Goal: Communication & Community: Answer question/provide support

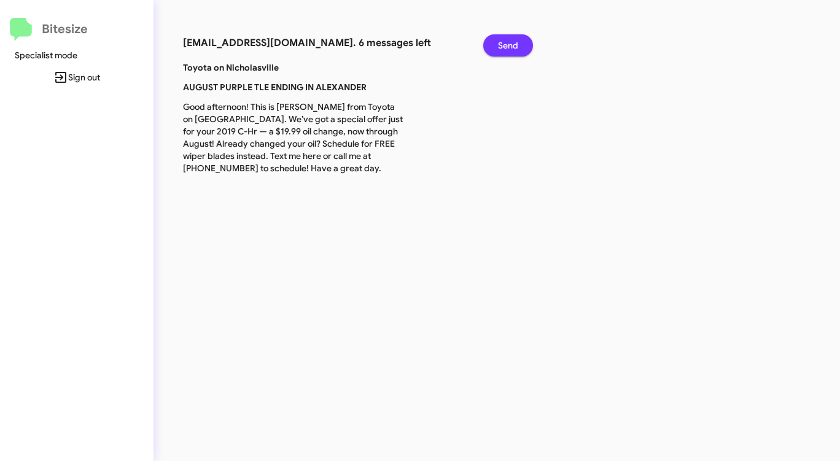
click at [503, 43] on span "Send" at bounding box center [508, 45] width 20 height 22
click at [502, 43] on span "Send" at bounding box center [508, 45] width 20 height 22
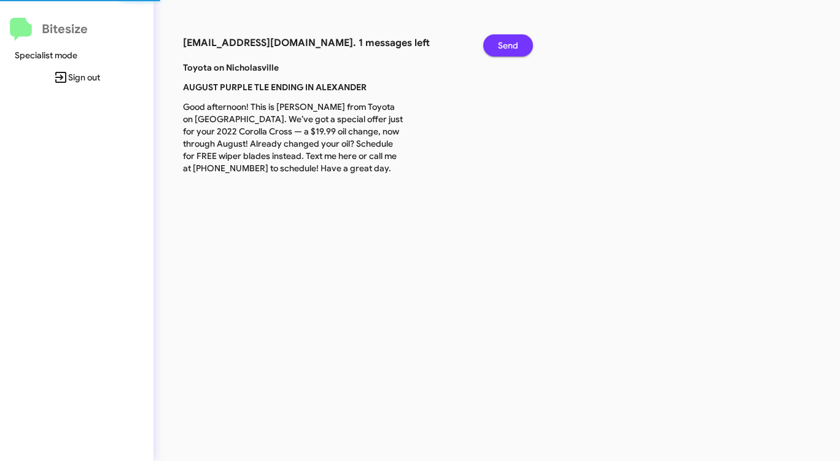
click at [502, 43] on span "Send" at bounding box center [508, 45] width 20 height 22
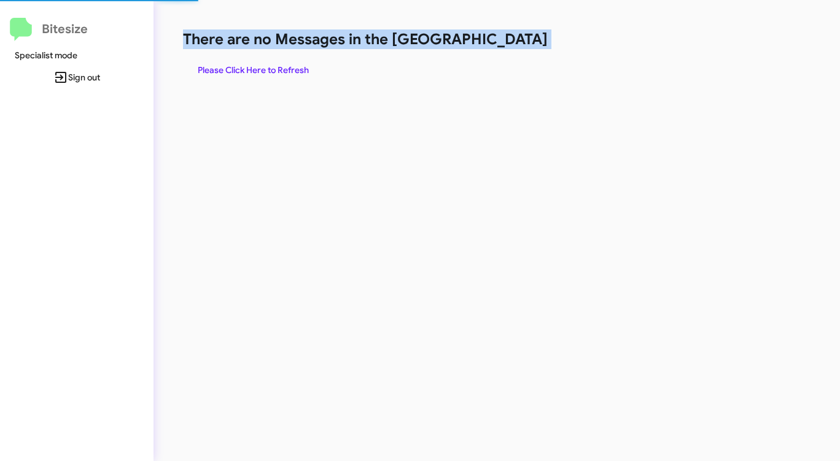
click at [502, 43] on h1 "There are no Messages in the [GEOGRAPHIC_DATA]" at bounding box center [440, 39] width 514 height 20
click at [260, 70] on span "Please Click Here to Refresh" at bounding box center [253, 70] width 111 height 22
click at [477, 141] on div "There are no Messages in the Queue Please Click Here to Refresh" at bounding box center [440, 230] width 573 height 461
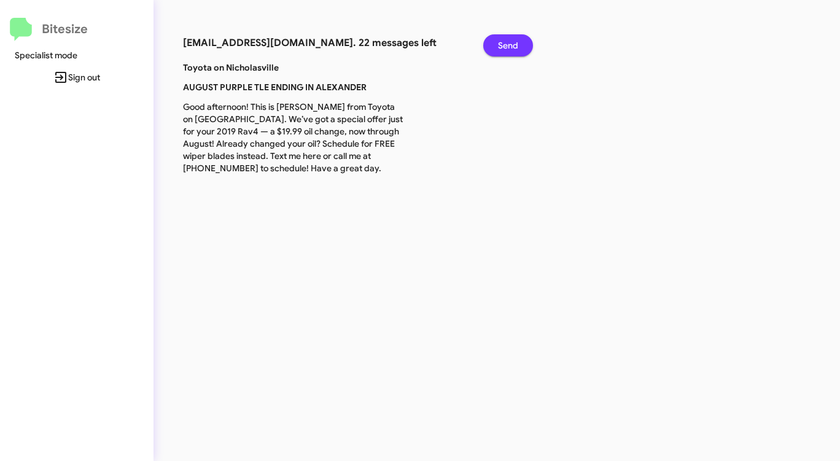
click at [506, 49] on span "Send" at bounding box center [508, 45] width 20 height 22
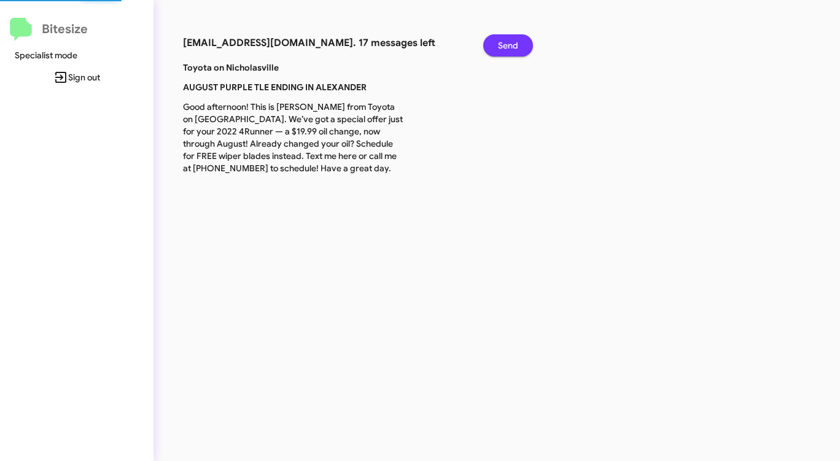
click at [506, 49] on span "Send" at bounding box center [508, 45] width 20 height 22
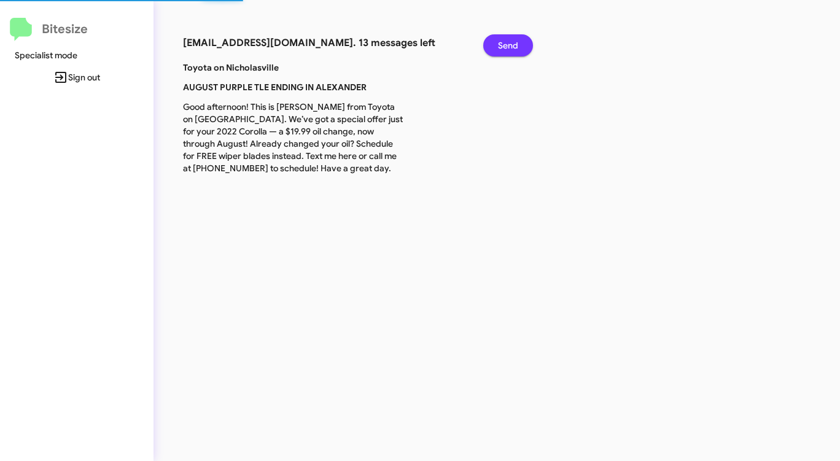
click at [506, 49] on span "Send" at bounding box center [508, 45] width 20 height 22
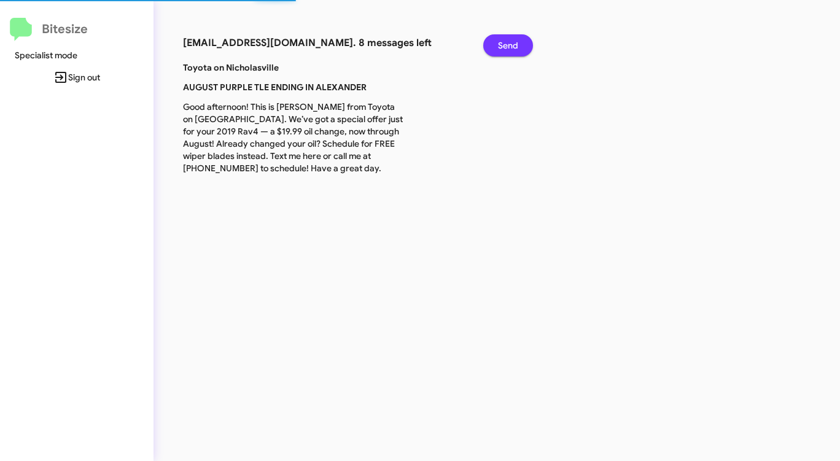
click at [506, 49] on span "Send" at bounding box center [508, 45] width 20 height 22
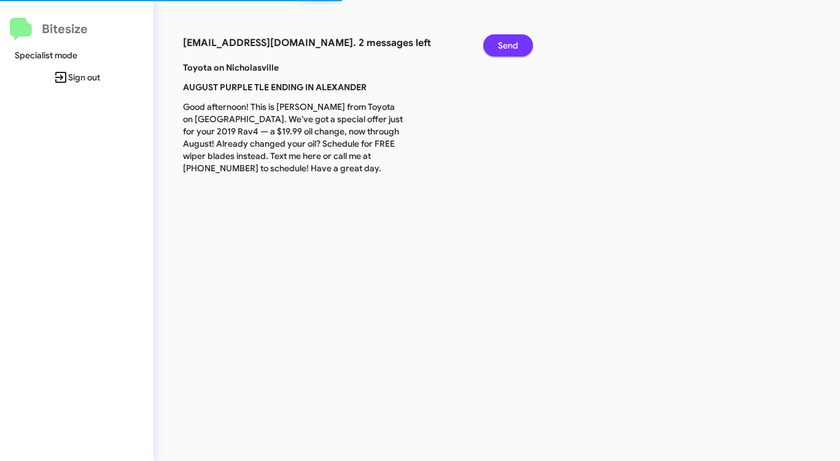
click at [506, 49] on span "Send" at bounding box center [508, 45] width 20 height 22
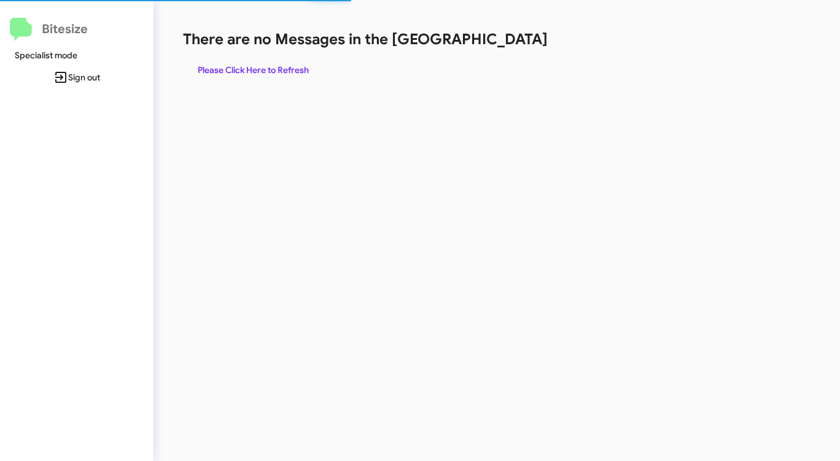
click at [506, 49] on div "There are no Messages in the Queue Please Click Here to Refresh" at bounding box center [440, 55] width 514 height 52
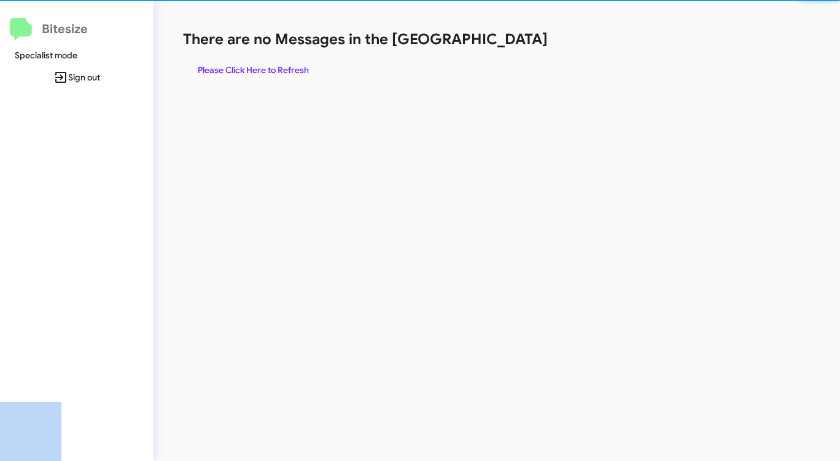
click at [506, 49] on div "There are no Messages in the Queue Please Click Here to Refresh" at bounding box center [440, 55] width 514 height 52
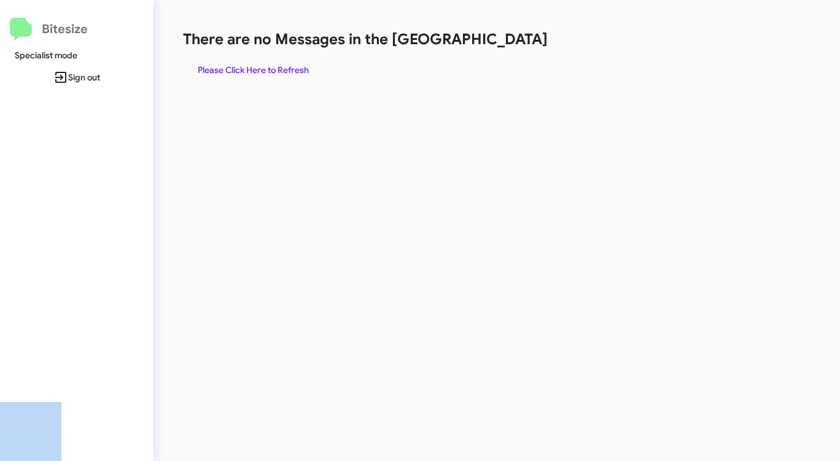
click at [506, 49] on div "There are no Messages in the Queue Please Click Here to Refresh" at bounding box center [440, 55] width 514 height 52
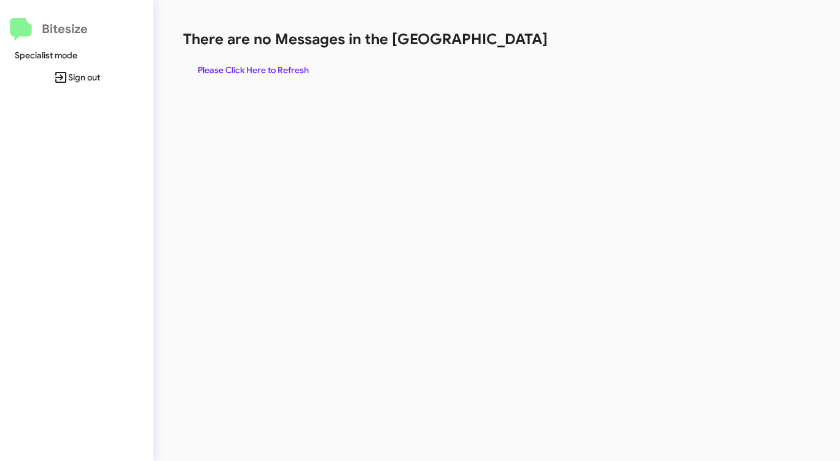
click at [506, 49] on div "There are no Messages in the Queue Please Click Here to Refresh" at bounding box center [440, 55] width 514 height 52
click at [232, 65] on span "Please Click Here to Refresh" at bounding box center [253, 70] width 111 height 22
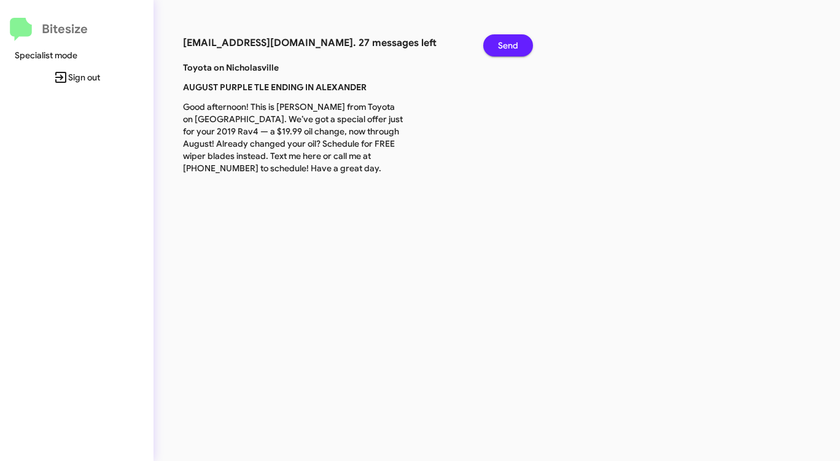
click at [511, 47] on span "Send" at bounding box center [508, 45] width 20 height 22
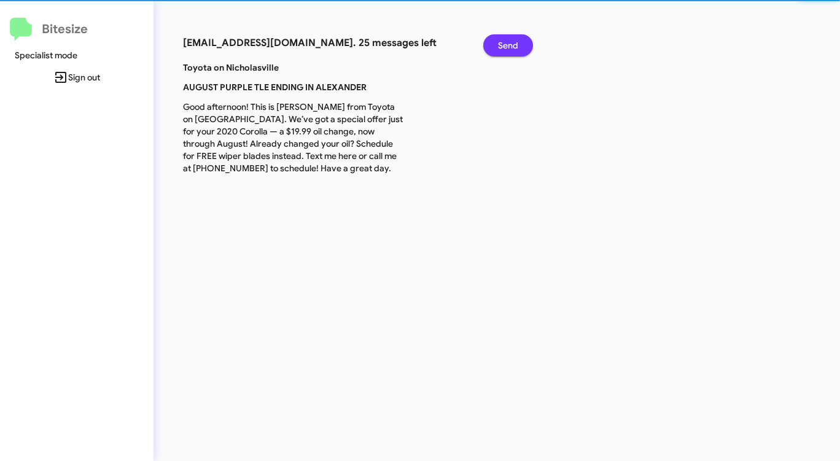
click at [511, 47] on span "Send" at bounding box center [508, 45] width 20 height 22
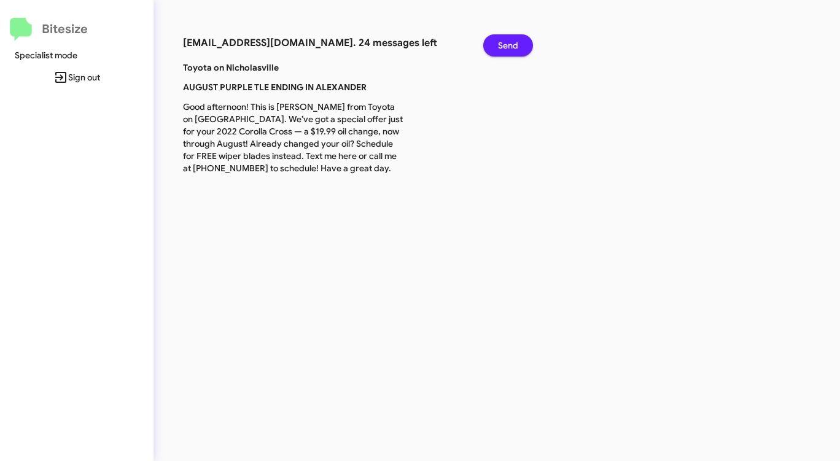
click at [511, 47] on span "Send" at bounding box center [508, 45] width 20 height 22
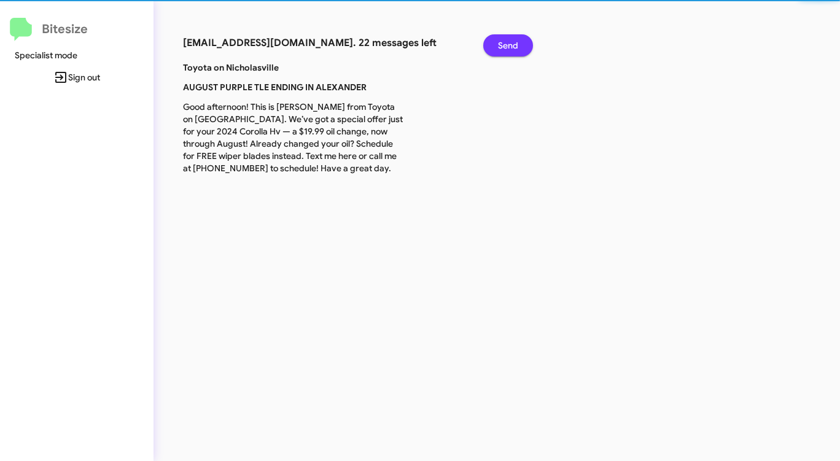
click at [511, 47] on span "Send" at bounding box center [508, 45] width 20 height 22
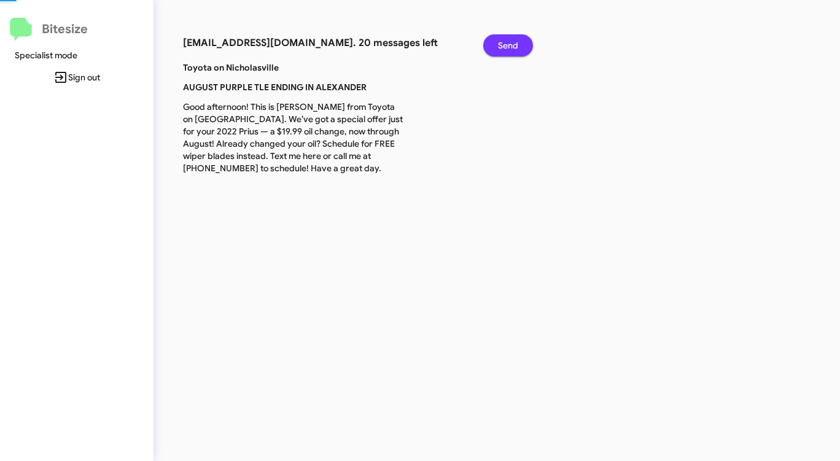
click at [511, 47] on span "Send" at bounding box center [508, 45] width 20 height 22
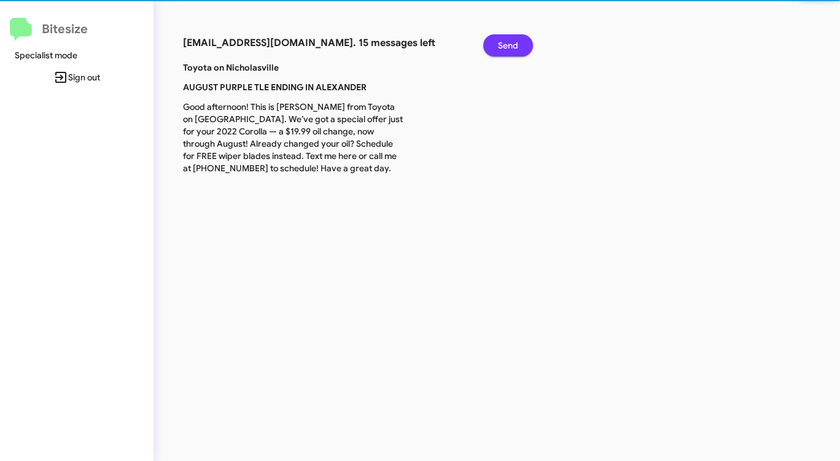
click at [511, 47] on span "Send" at bounding box center [508, 45] width 20 height 22
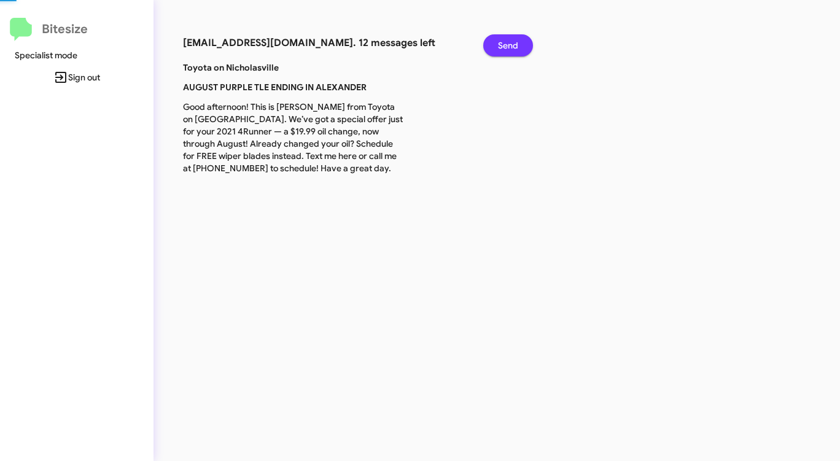
click at [511, 47] on span "Send" at bounding box center [508, 45] width 20 height 22
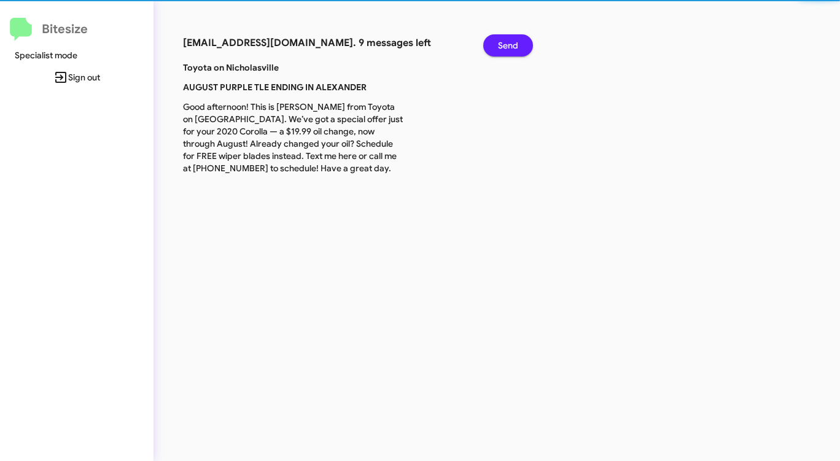
click at [511, 47] on span "Send" at bounding box center [508, 45] width 20 height 22
click at [509, 47] on span "Send" at bounding box center [508, 45] width 20 height 22
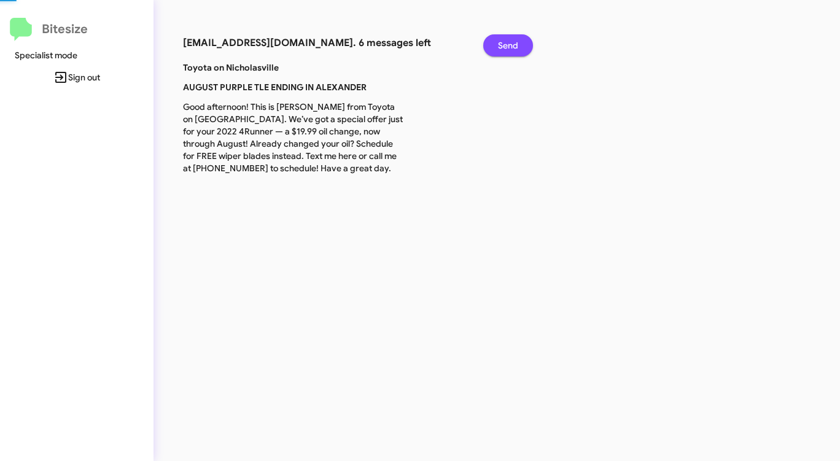
click at [509, 47] on span "Send" at bounding box center [508, 45] width 20 height 22
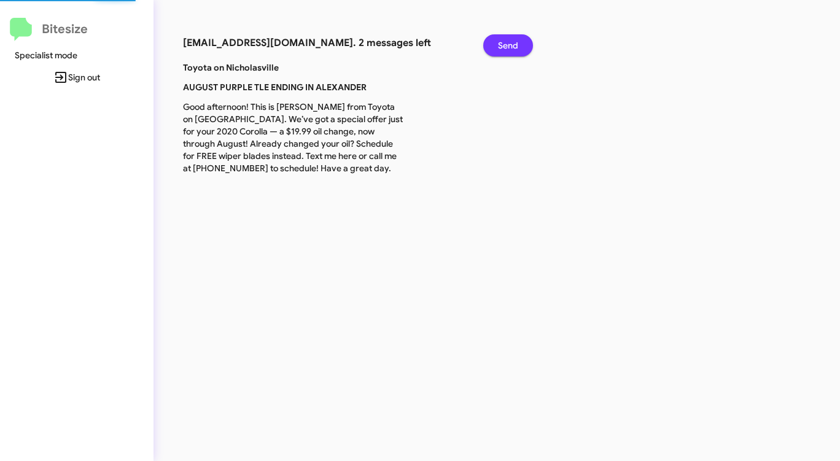
click at [509, 47] on span "Send" at bounding box center [508, 45] width 20 height 22
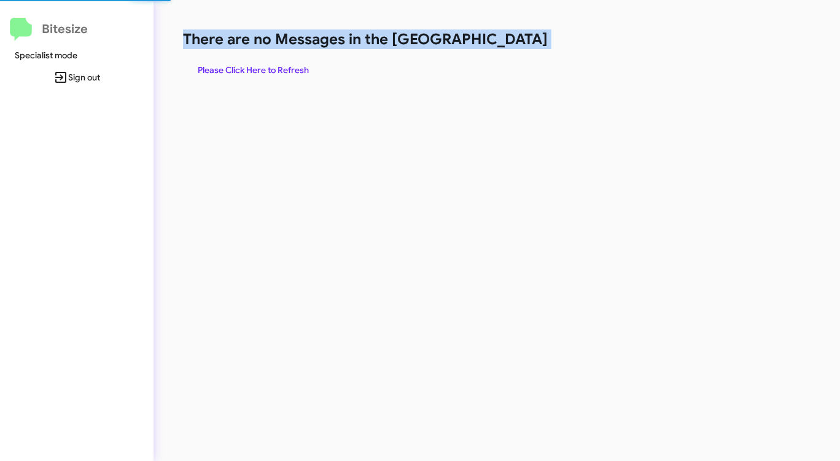
click at [509, 47] on h1 "There are no Messages in the [GEOGRAPHIC_DATA]" at bounding box center [440, 39] width 514 height 20
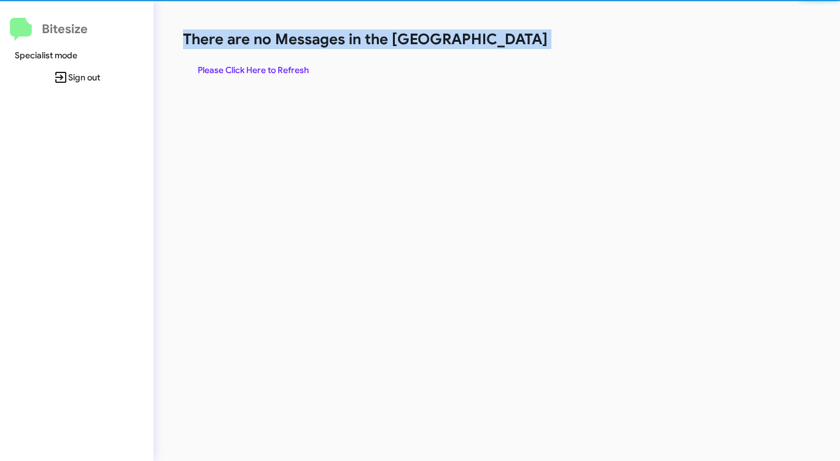
click at [509, 47] on h1 "There are no Messages in the [GEOGRAPHIC_DATA]" at bounding box center [440, 39] width 514 height 20
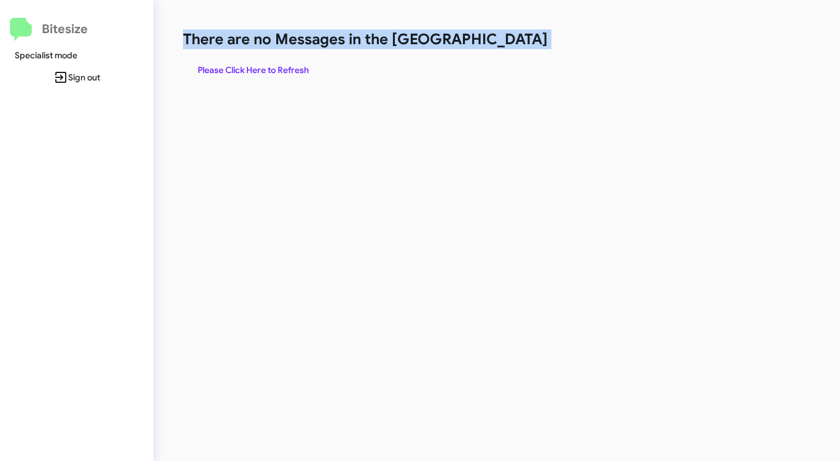
click at [509, 47] on h1 "There are no Messages in the [GEOGRAPHIC_DATA]" at bounding box center [440, 39] width 514 height 20
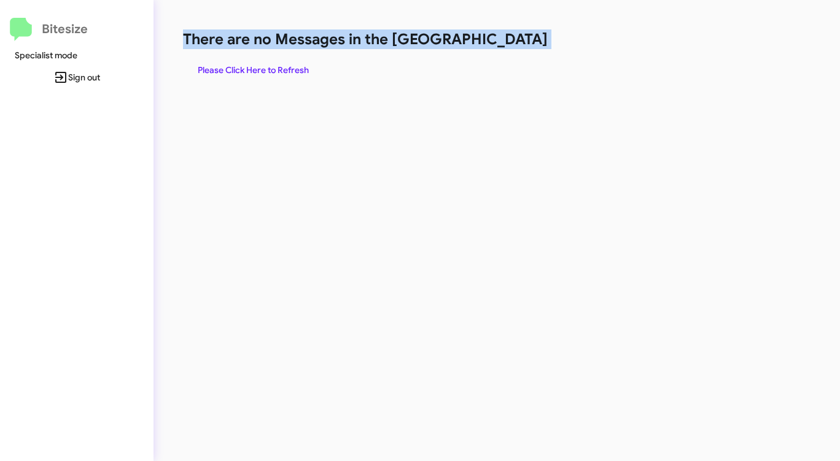
click at [509, 47] on h1 "There are no Messages in the [GEOGRAPHIC_DATA]" at bounding box center [440, 39] width 514 height 20
click at [277, 61] on span "Please Click Here to Refresh" at bounding box center [253, 70] width 111 height 22
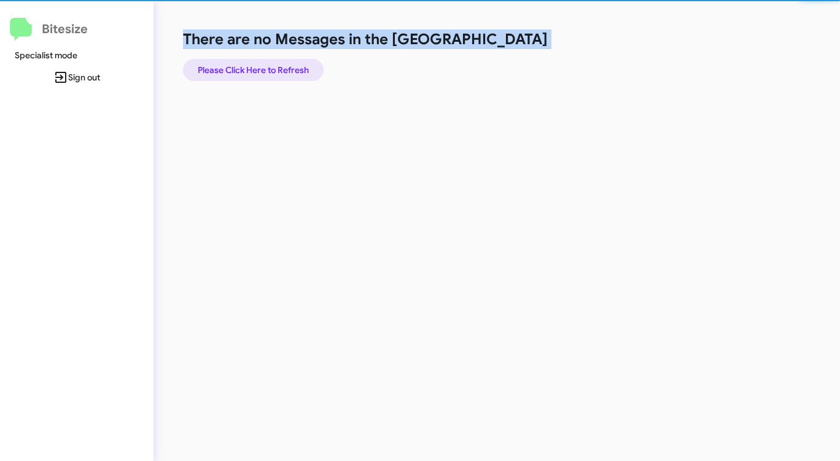
click at [277, 61] on span "Please Click Here to Refresh" at bounding box center [253, 70] width 111 height 22
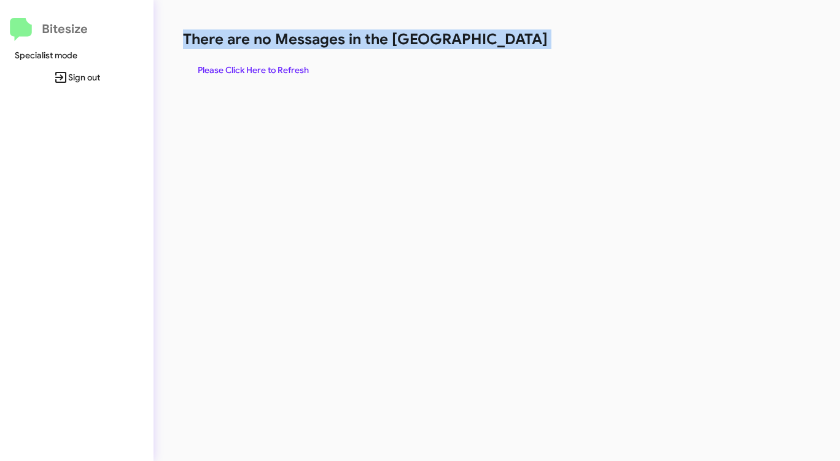
click at [278, 63] on span "Please Click Here to Refresh" at bounding box center [253, 70] width 111 height 22
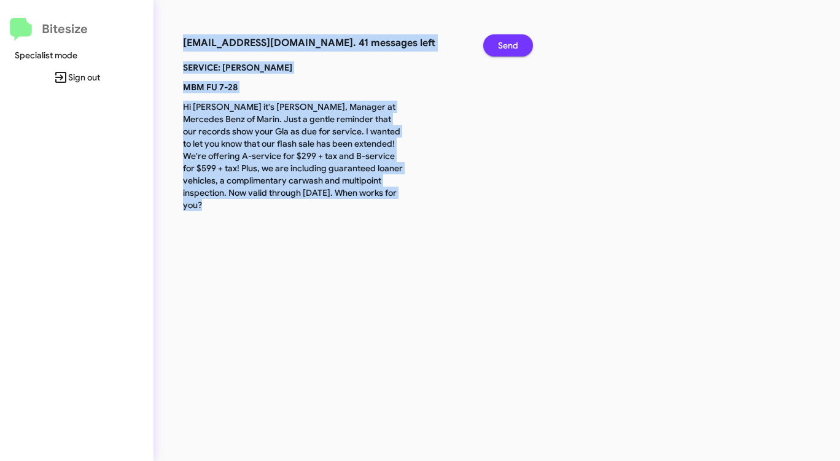
click at [528, 45] on button "Send" at bounding box center [509, 45] width 50 height 22
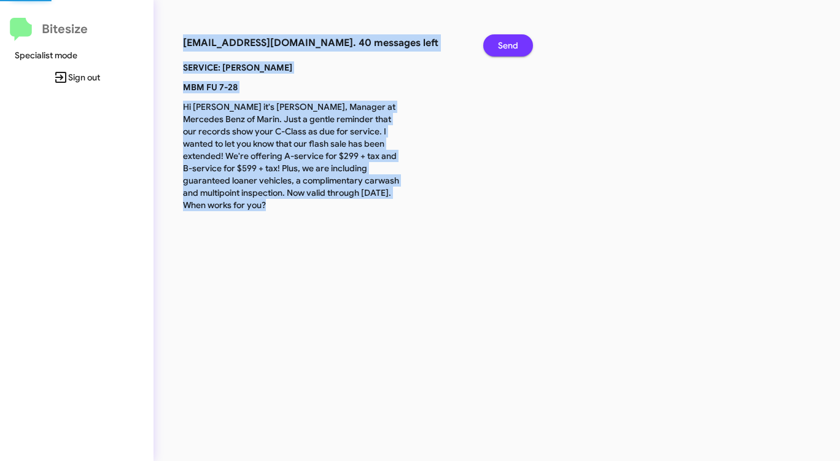
click at [528, 45] on button "Send" at bounding box center [509, 45] width 50 height 22
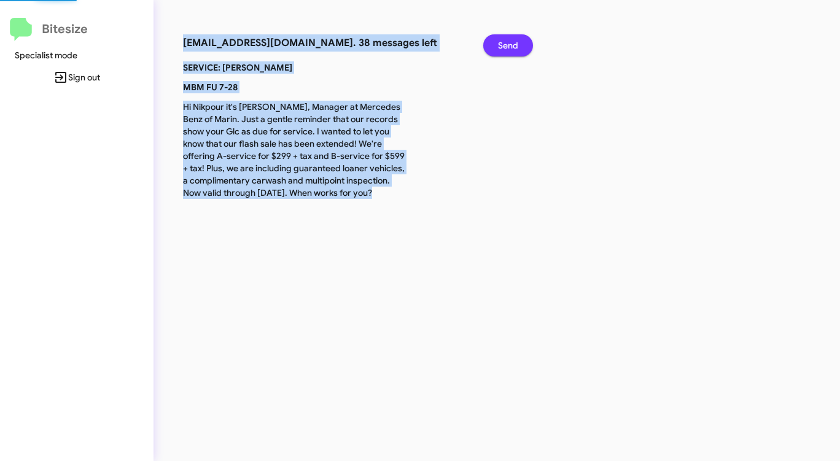
click at [528, 45] on button "Send" at bounding box center [509, 45] width 50 height 22
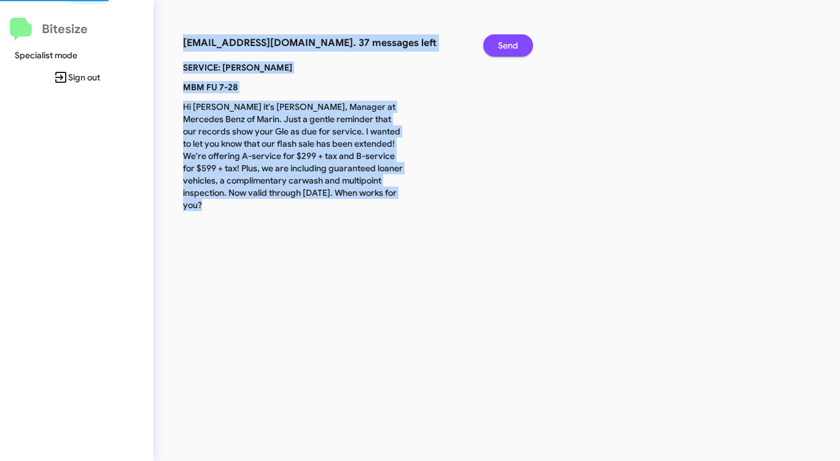
click at [528, 45] on button "Send" at bounding box center [509, 45] width 50 height 22
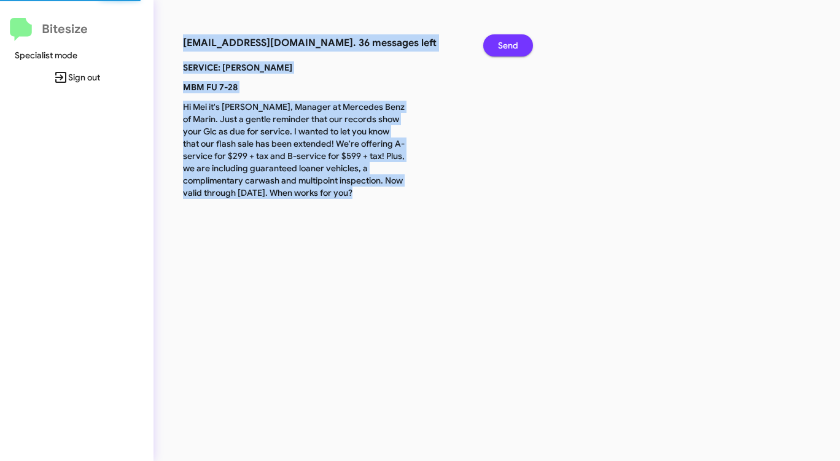
click at [528, 45] on button "Send" at bounding box center [509, 45] width 50 height 22
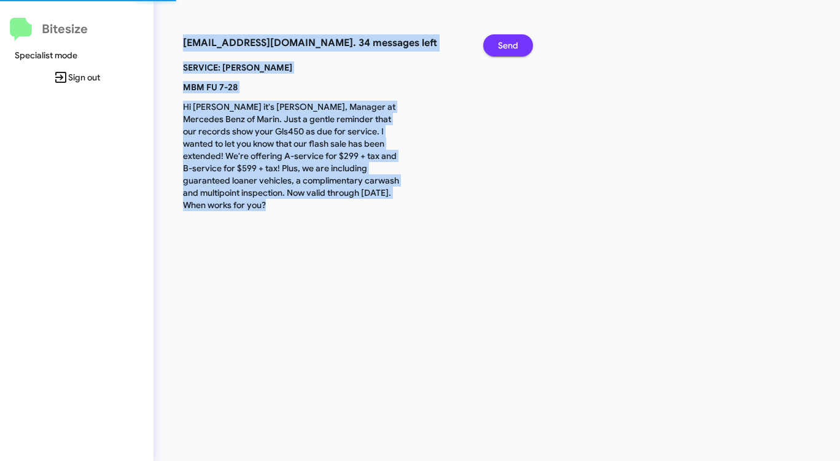
click at [528, 45] on button "Send" at bounding box center [509, 45] width 50 height 22
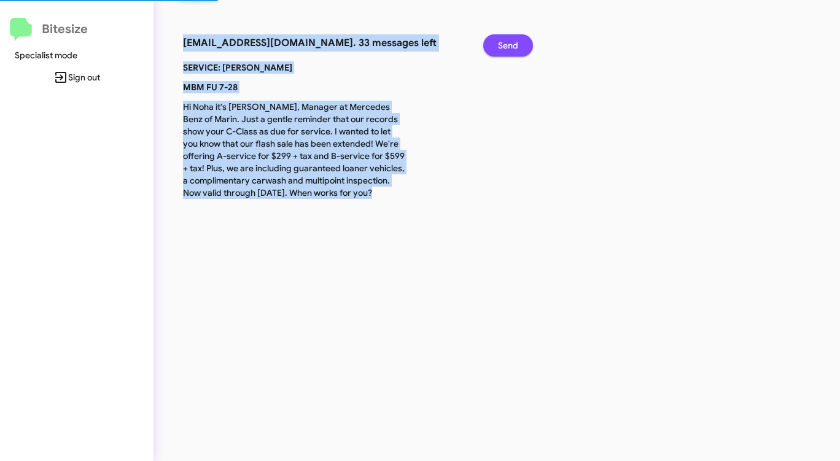
click at [528, 45] on button "Send" at bounding box center [509, 45] width 50 height 22
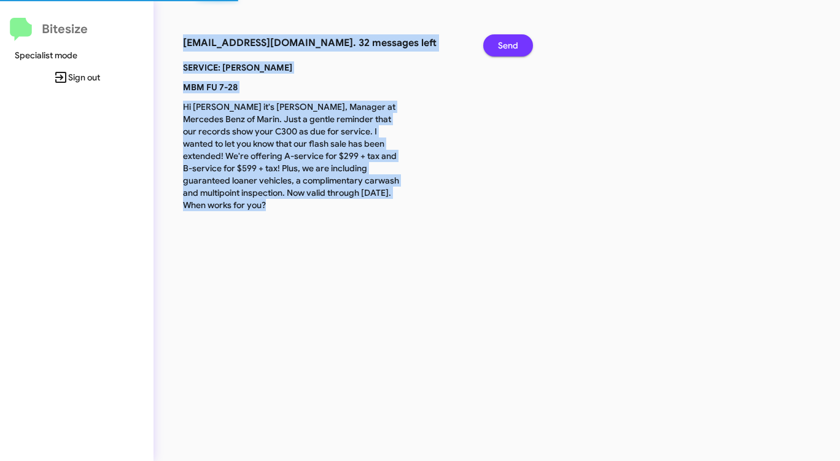
click at [528, 45] on button "Send" at bounding box center [509, 45] width 50 height 22
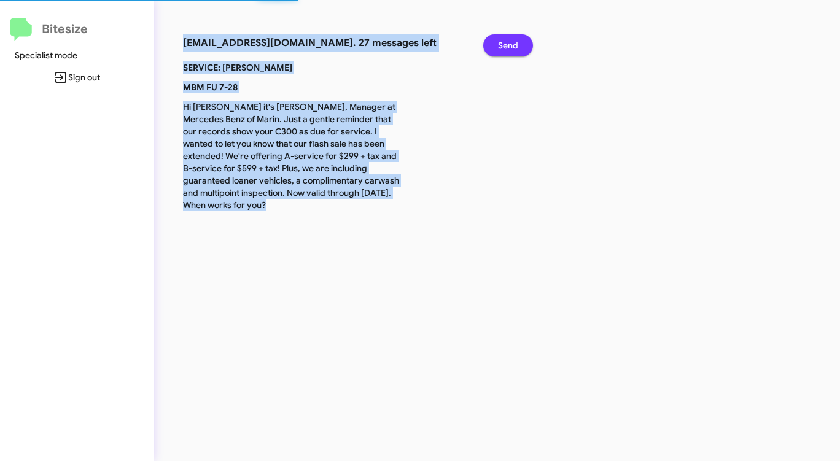
click at [528, 45] on button "Send" at bounding box center [509, 45] width 50 height 22
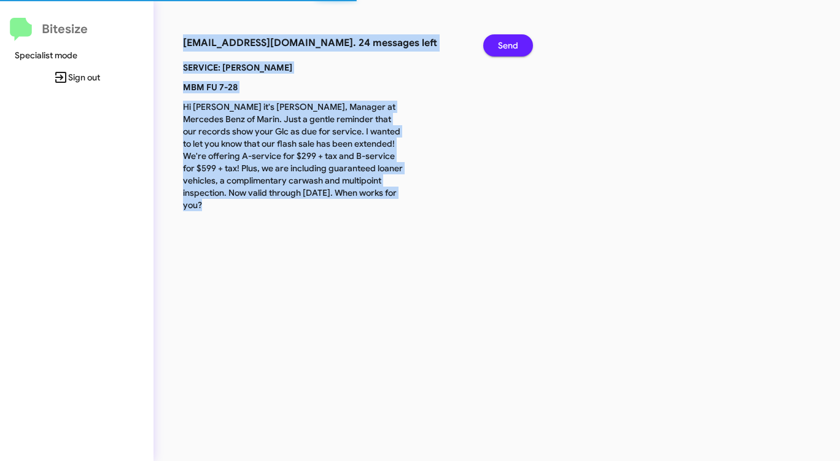
click at [528, 45] on button "Send" at bounding box center [509, 45] width 50 height 22
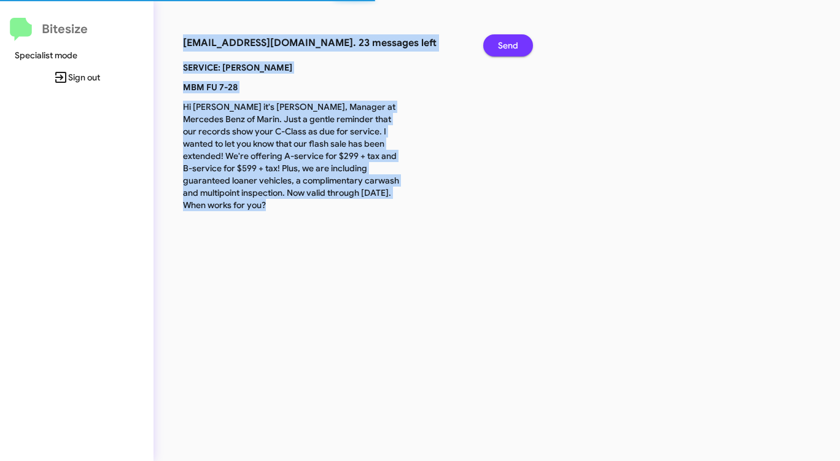
click at [528, 45] on button "Send" at bounding box center [509, 45] width 50 height 22
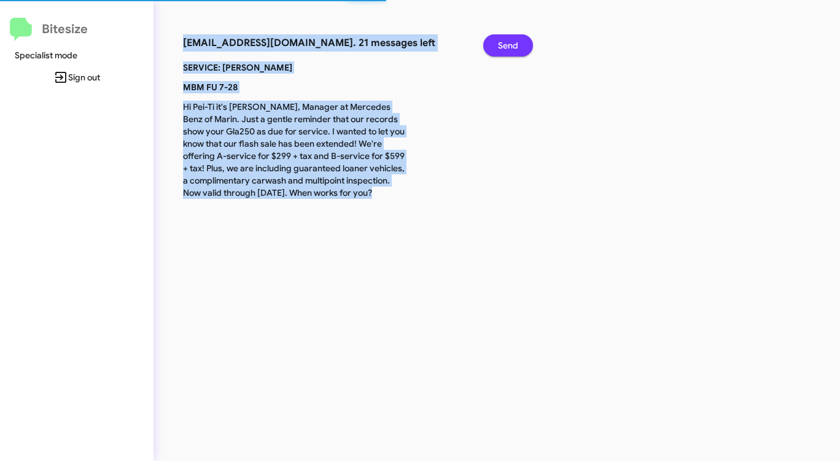
click at [528, 45] on button "Send" at bounding box center [509, 45] width 50 height 22
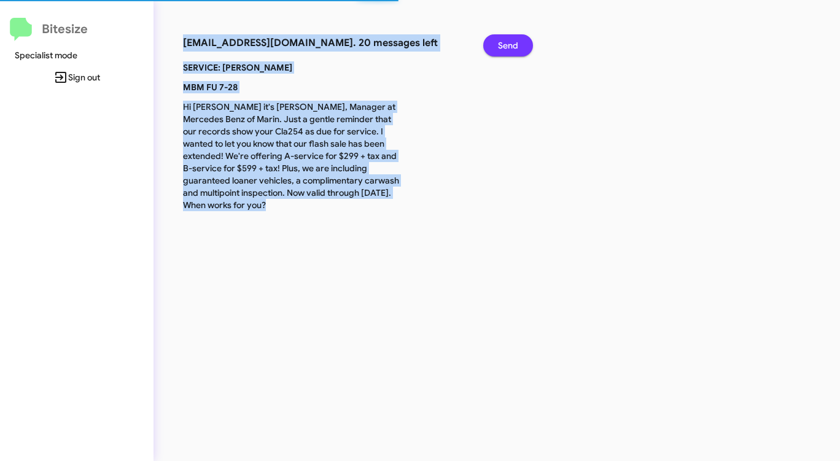
click at [528, 45] on button "Send" at bounding box center [509, 45] width 50 height 22
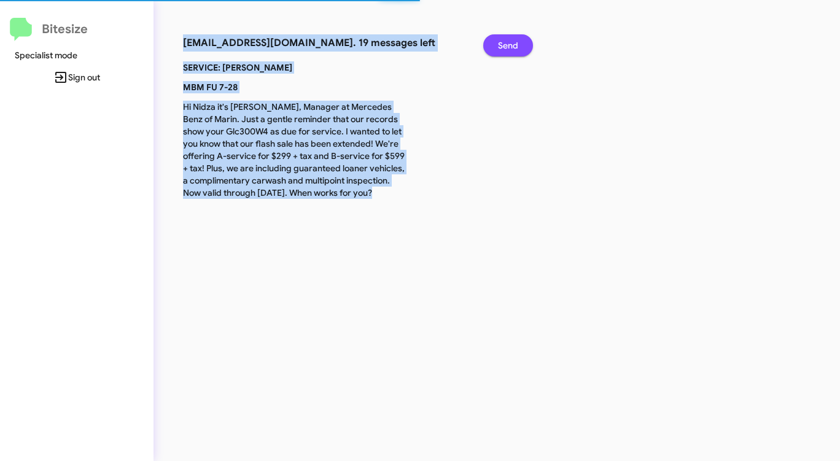
click at [528, 45] on button "Send" at bounding box center [509, 45] width 50 height 22
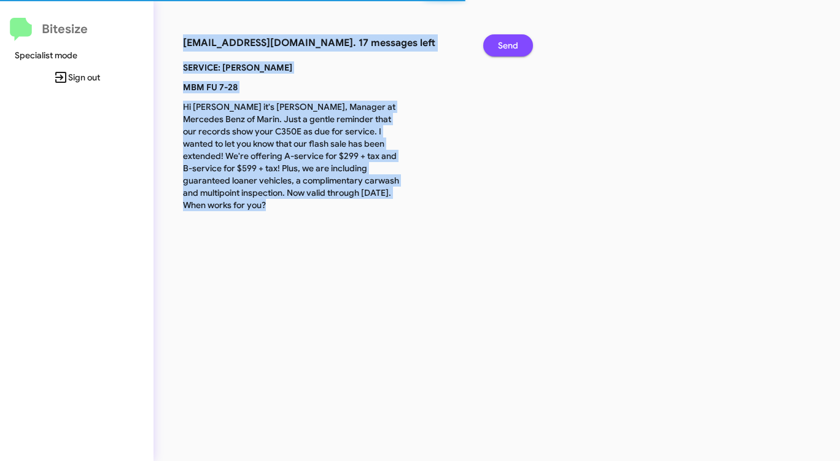
click at [528, 45] on button "Send" at bounding box center [509, 45] width 50 height 22
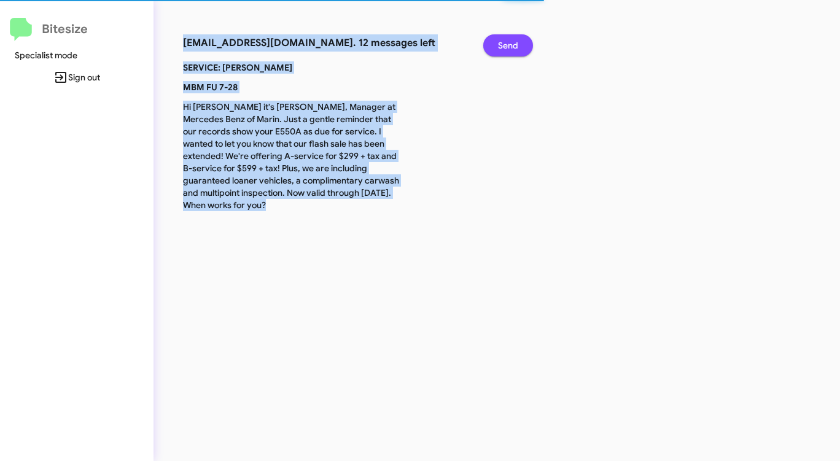
click at [528, 45] on button "Send" at bounding box center [509, 45] width 50 height 22
click at [527, 45] on button "Send" at bounding box center [509, 45] width 50 height 22
click at [526, 45] on button "Send" at bounding box center [509, 45] width 50 height 22
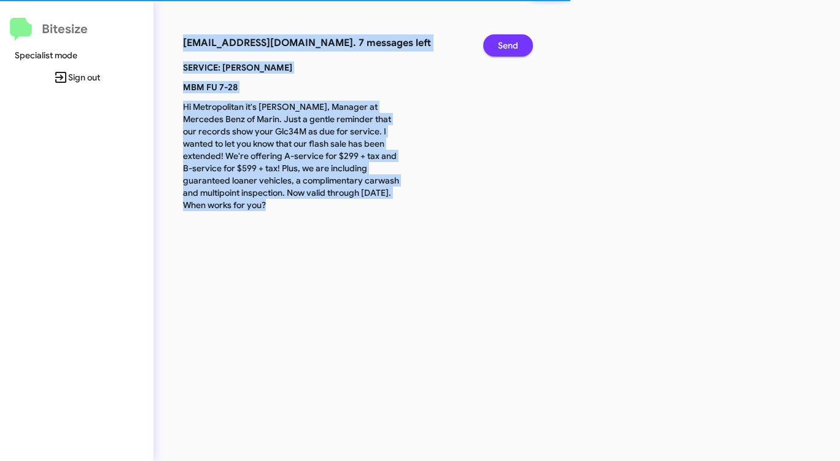
click at [524, 45] on button "Send" at bounding box center [509, 45] width 50 height 22
click at [523, 45] on button "Send" at bounding box center [509, 45] width 50 height 22
click at [523, 46] on button "Send" at bounding box center [509, 45] width 50 height 22
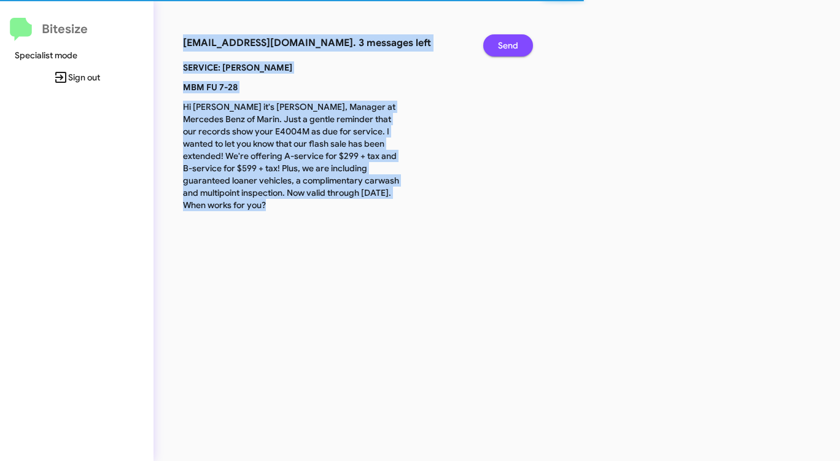
click at [522, 46] on button "Send" at bounding box center [509, 45] width 50 height 22
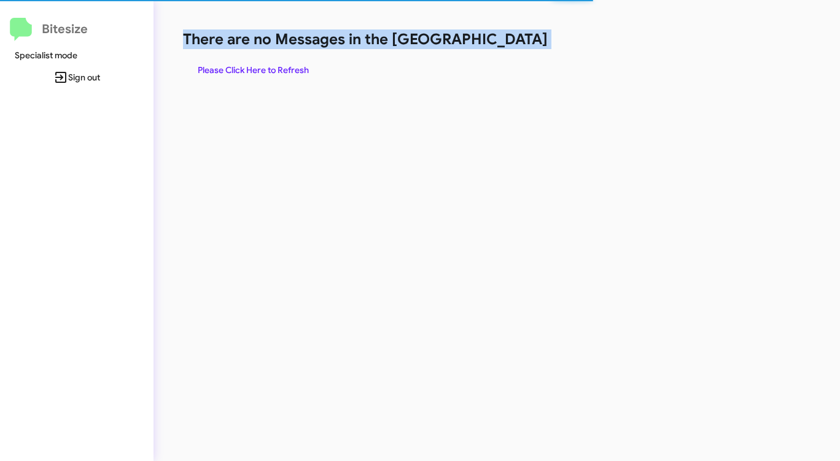
click at [522, 46] on h1 "There are no Messages in the [GEOGRAPHIC_DATA]" at bounding box center [440, 39] width 514 height 20
click at [521, 46] on h1 "There are no Messages in the [GEOGRAPHIC_DATA]" at bounding box center [440, 39] width 514 height 20
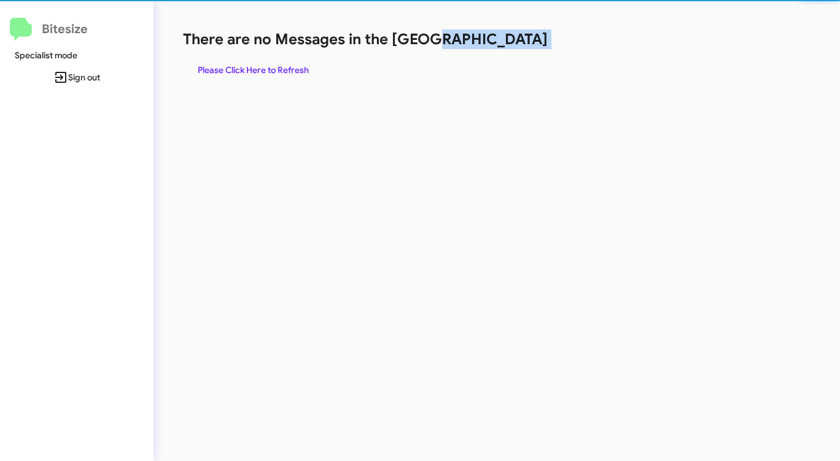
click at [521, 46] on h1 "There are no Messages in the [GEOGRAPHIC_DATA]" at bounding box center [440, 39] width 514 height 20
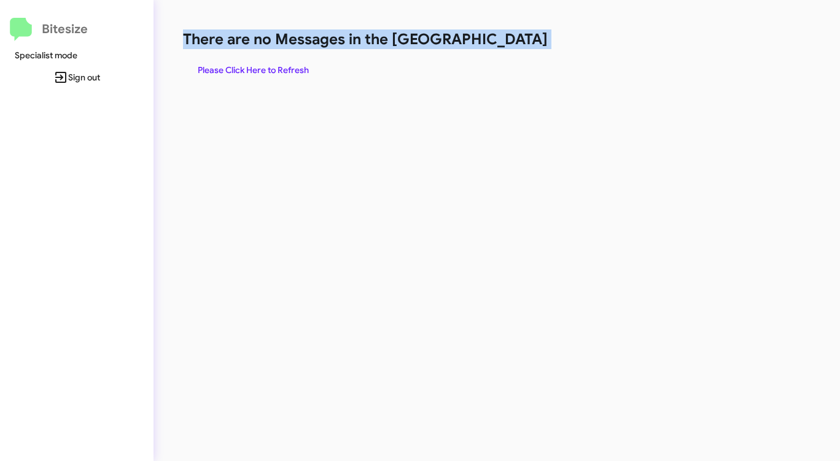
click at [521, 46] on h1 "There are no Messages in the [GEOGRAPHIC_DATA]" at bounding box center [440, 39] width 514 height 20
click at [240, 68] on span "Please Click Here to Refresh" at bounding box center [253, 70] width 111 height 22
click at [241, 68] on span "Please Click Here to Refresh" at bounding box center [253, 70] width 111 height 22
click at [240, 66] on span "Please Click Here to Refresh" at bounding box center [253, 70] width 111 height 22
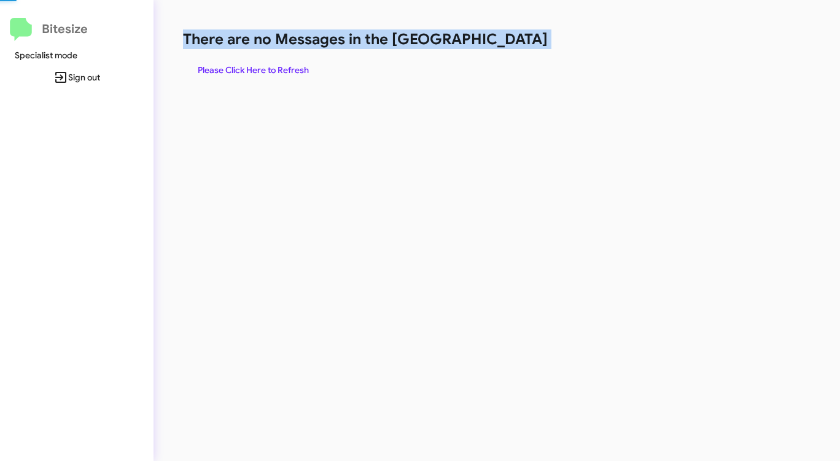
click at [240, 66] on span "Please Click Here to Refresh" at bounding box center [253, 70] width 111 height 22
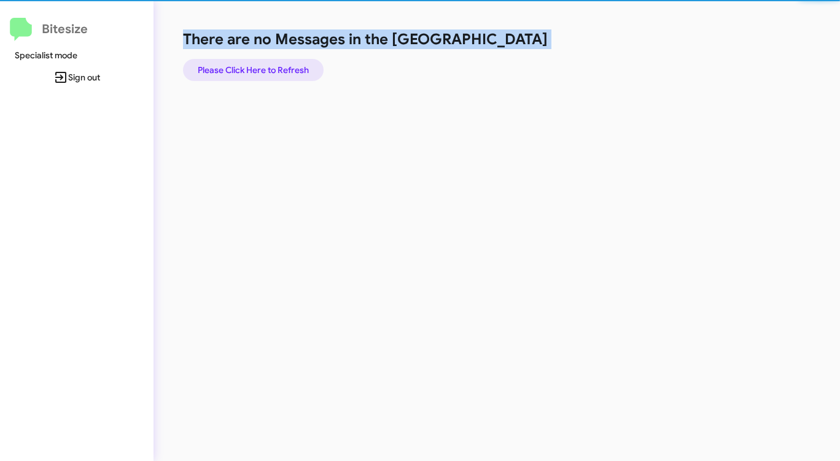
click at [240, 66] on span "Please Click Here to Refresh" at bounding box center [253, 70] width 111 height 22
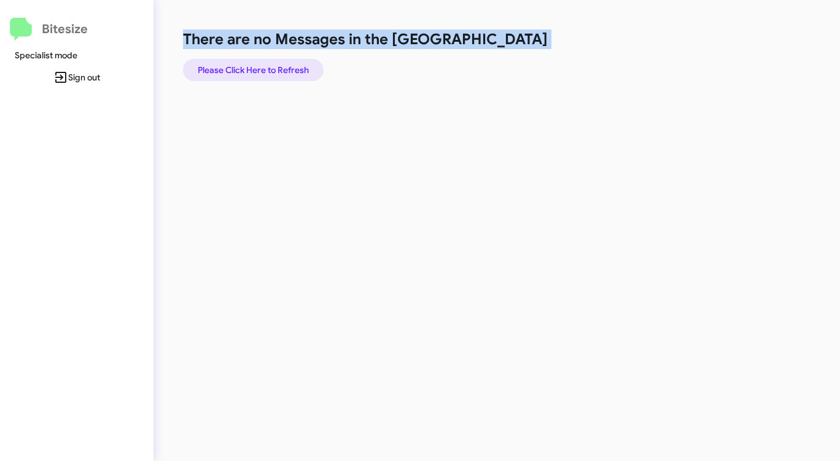
click at [240, 66] on span "Please Click Here to Refresh" at bounding box center [253, 70] width 111 height 22
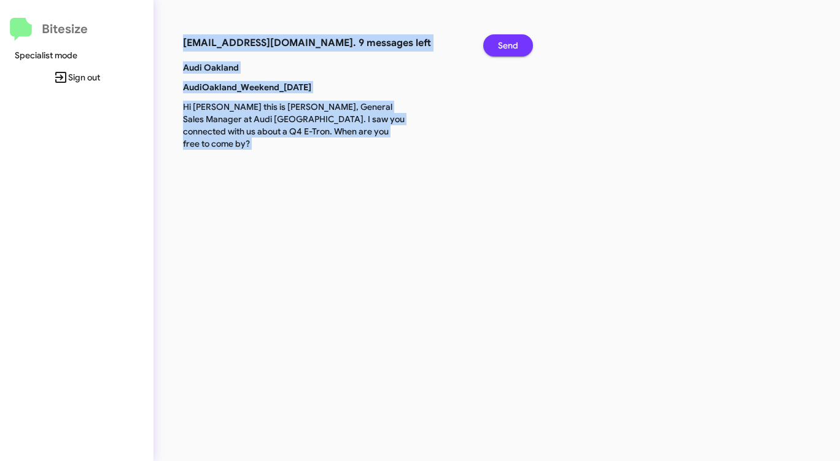
click at [520, 42] on button "Send" at bounding box center [509, 45] width 50 height 22
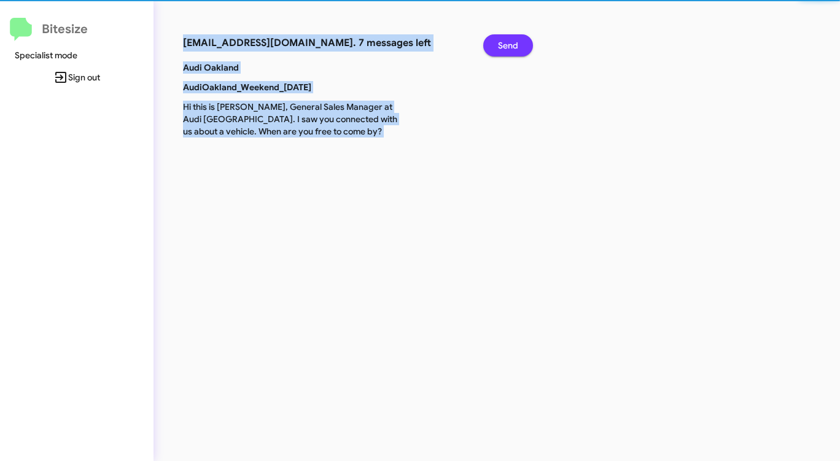
click at [520, 42] on button "Send" at bounding box center [509, 45] width 50 height 22
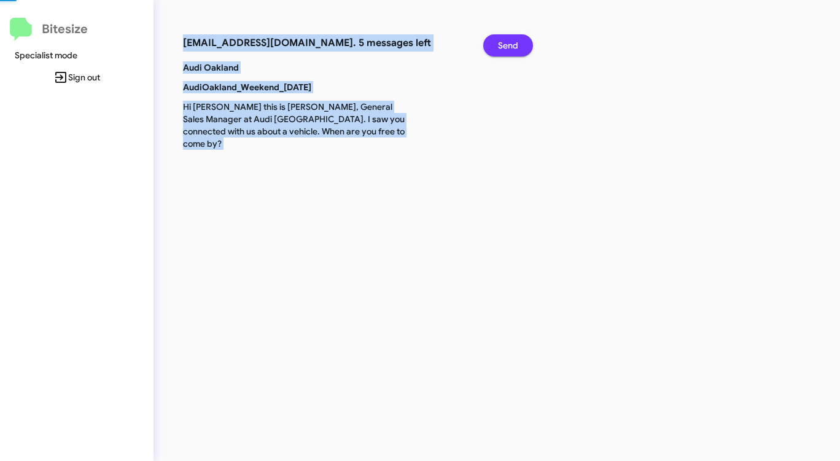
click at [520, 42] on button "Send" at bounding box center [509, 45] width 50 height 22
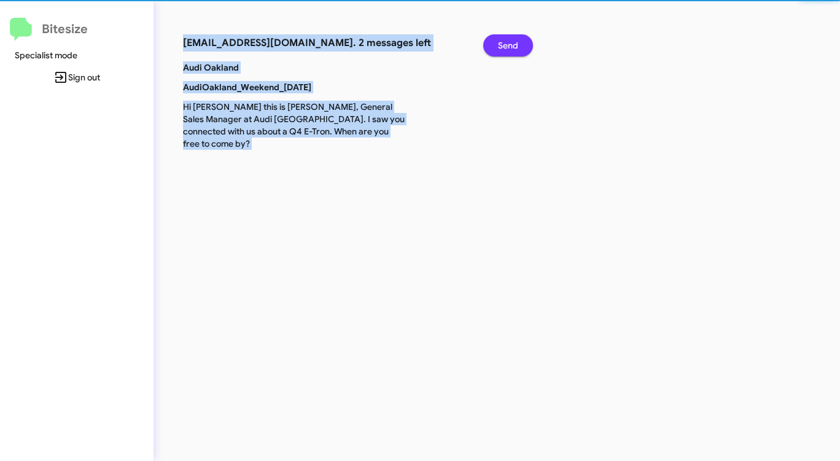
click at [520, 42] on button "Send" at bounding box center [509, 45] width 50 height 22
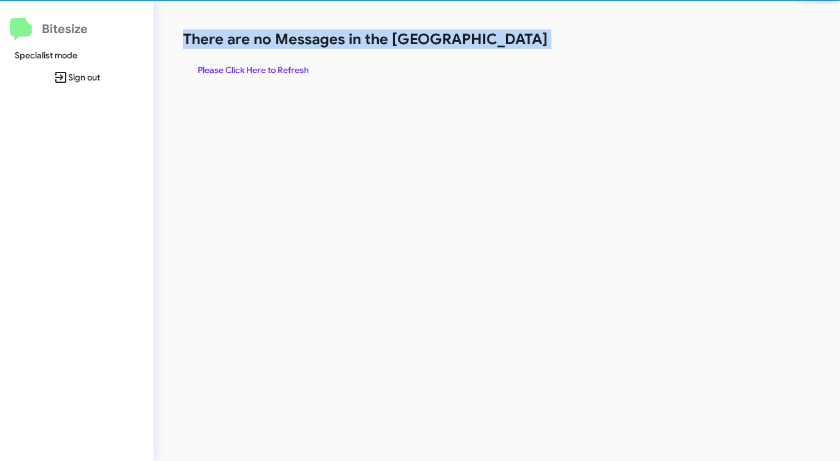
click at [520, 42] on h1 "There are no Messages in the [GEOGRAPHIC_DATA]" at bounding box center [440, 39] width 514 height 20
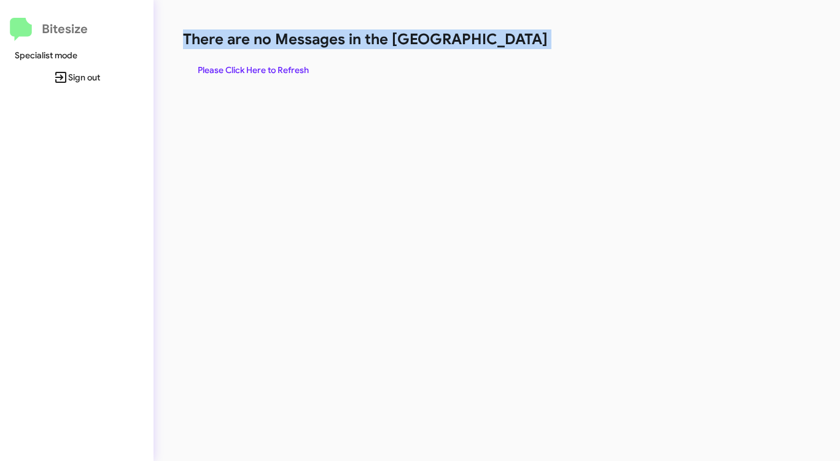
click at [520, 42] on h1 "There are no Messages in the [GEOGRAPHIC_DATA]" at bounding box center [440, 39] width 514 height 20
click at [265, 70] on span "Please Click Here to Refresh" at bounding box center [253, 70] width 111 height 22
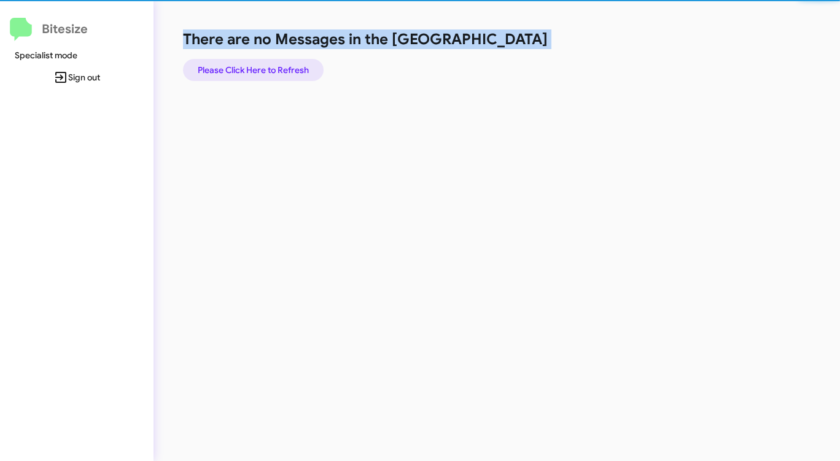
click at [265, 70] on span "Please Click Here to Refresh" at bounding box center [253, 70] width 111 height 22
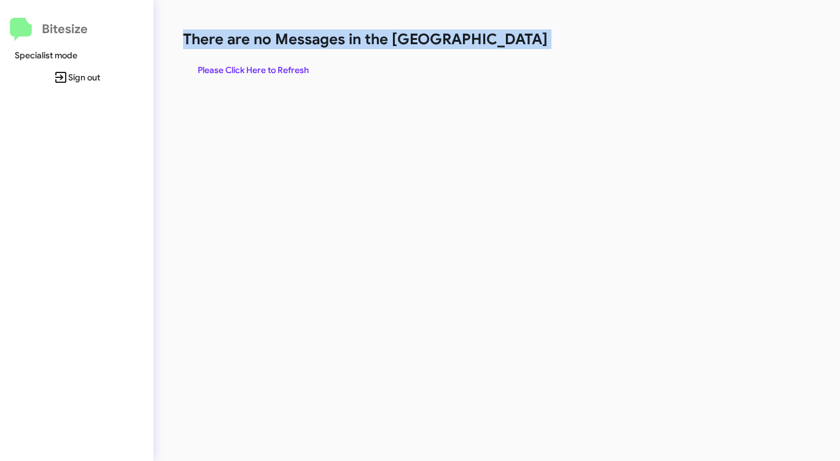
click at [264, 71] on span "Please Click Here to Refresh" at bounding box center [253, 70] width 111 height 22
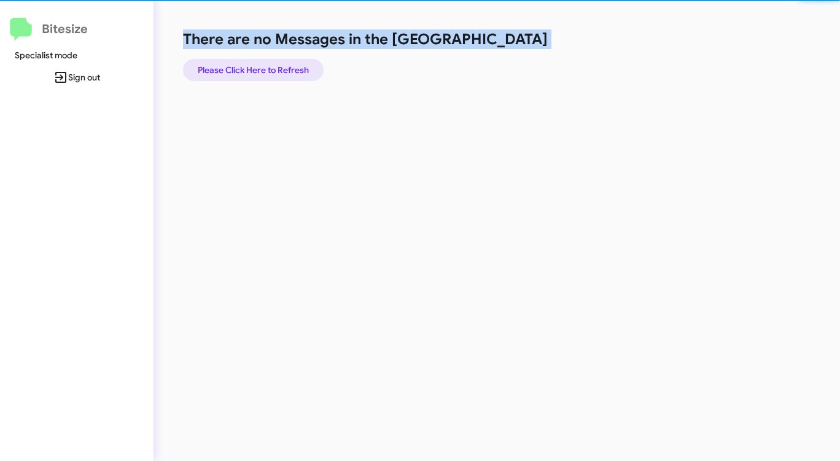
click at [264, 71] on span "Please Click Here to Refresh" at bounding box center [253, 70] width 111 height 22
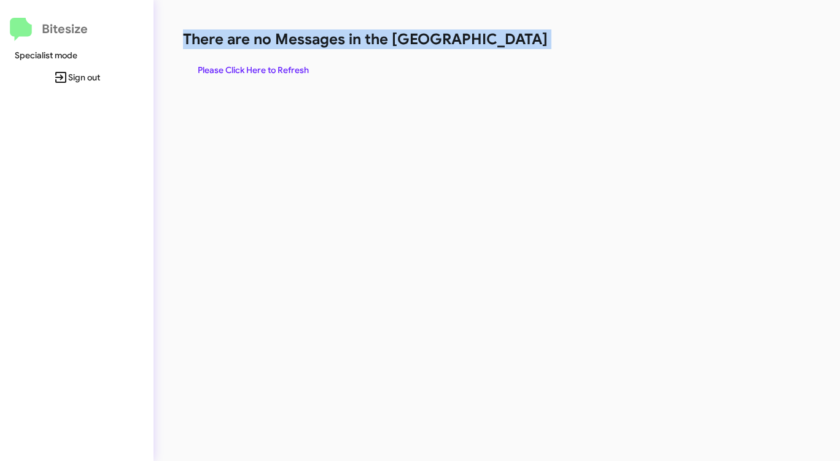
click at [264, 71] on span "Please Click Here to Refresh" at bounding box center [253, 70] width 111 height 22
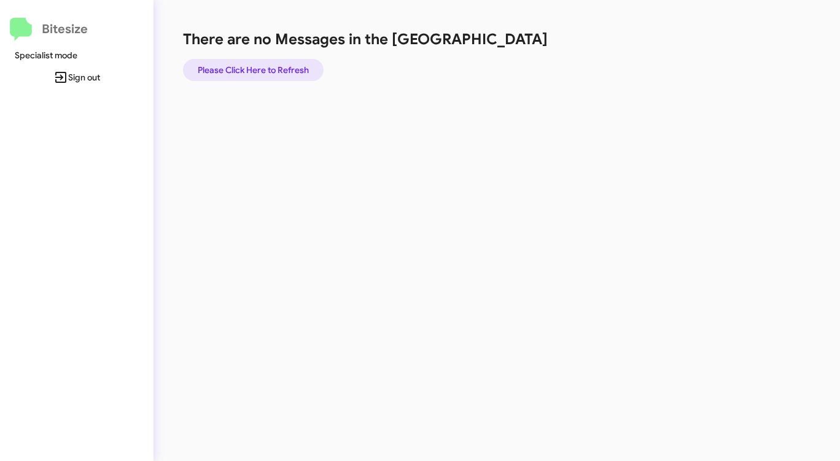
click at [257, 71] on span "Please Click Here to Refresh" at bounding box center [253, 70] width 111 height 22
click at [259, 71] on span "Please Click Here to Refresh" at bounding box center [253, 70] width 111 height 22
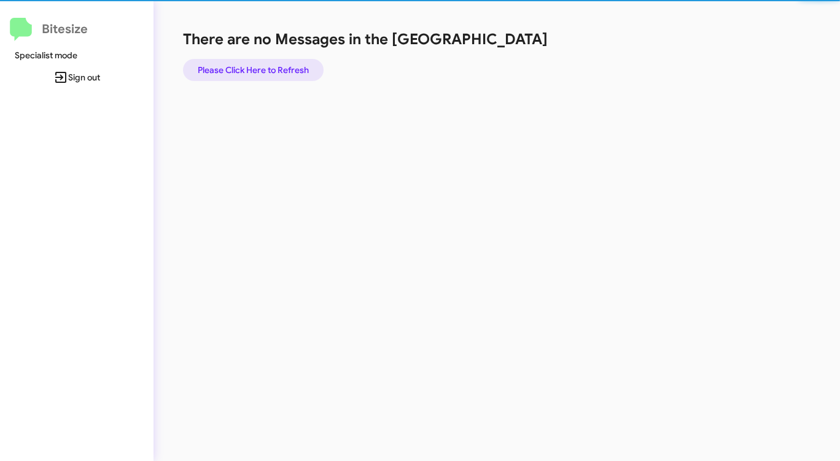
click at [262, 70] on span "Please Click Here to Refresh" at bounding box center [253, 70] width 111 height 22
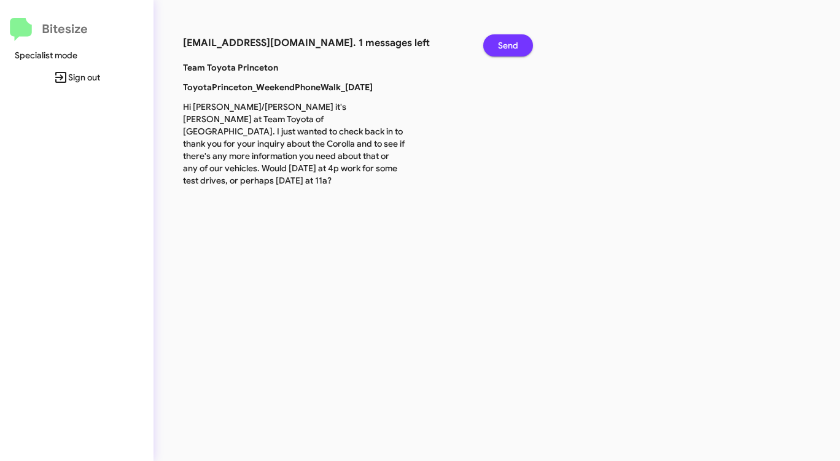
click at [515, 44] on span "Send" at bounding box center [508, 45] width 20 height 22
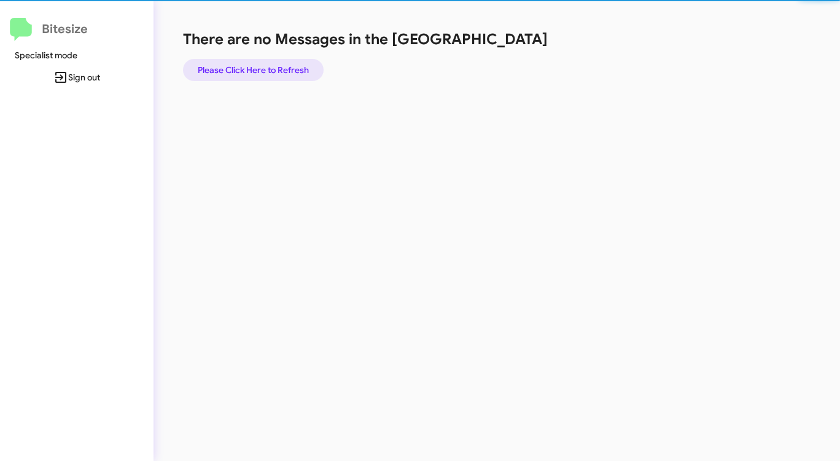
click at [283, 71] on span "Please Click Here to Refresh" at bounding box center [253, 70] width 111 height 22
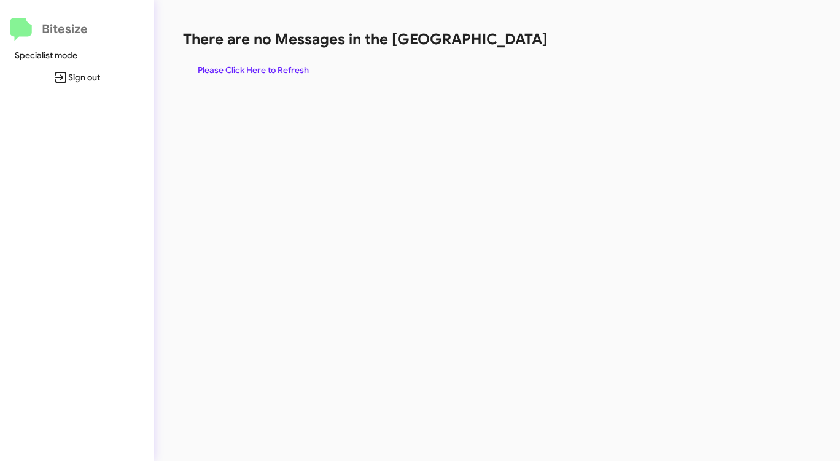
click at [285, 67] on span "Please Click Here to Refresh" at bounding box center [253, 70] width 111 height 22
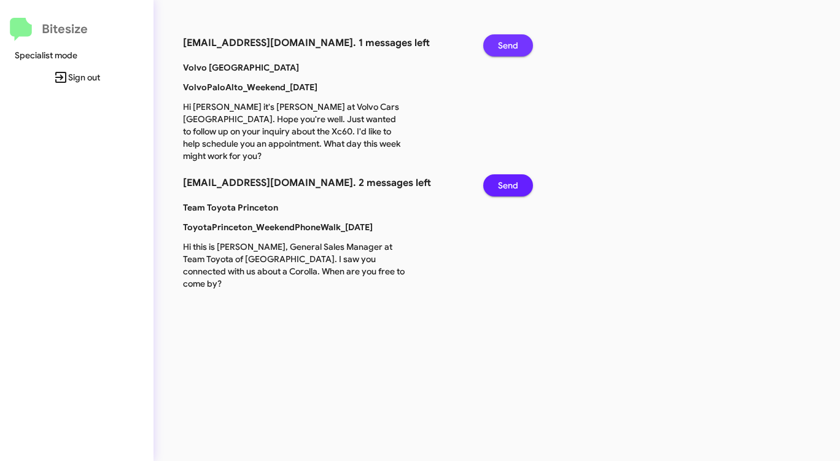
click at [513, 46] on span "Send" at bounding box center [508, 45] width 20 height 22
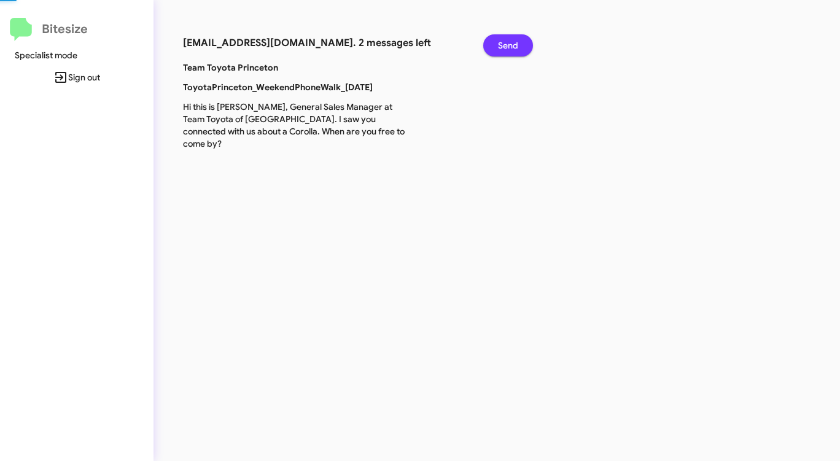
click at [513, 46] on span "Send" at bounding box center [508, 45] width 20 height 22
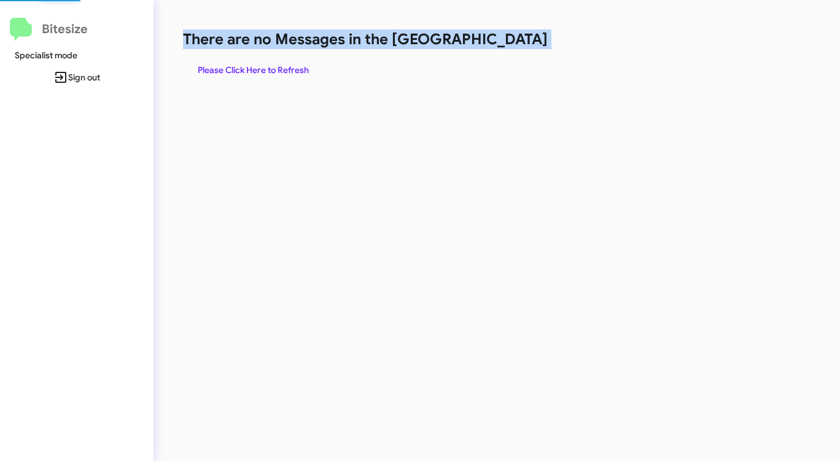
click at [513, 46] on h1 "There are no Messages in the [GEOGRAPHIC_DATA]" at bounding box center [440, 39] width 514 height 20
click at [278, 67] on span "Please Click Here to Refresh" at bounding box center [253, 70] width 111 height 22
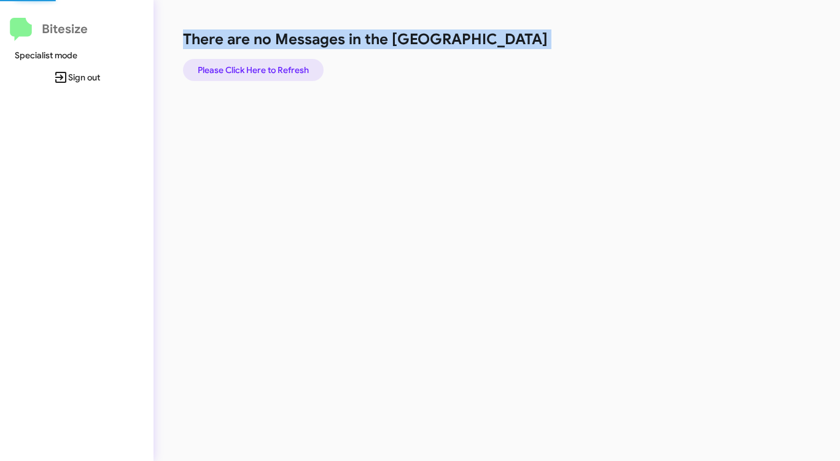
click at [278, 67] on span "Please Click Here to Refresh" at bounding box center [253, 70] width 111 height 22
click at [273, 67] on span "Please Click Here to Refresh" at bounding box center [253, 70] width 111 height 22
click at [272, 67] on span "Please Click Here to Refresh" at bounding box center [253, 70] width 111 height 22
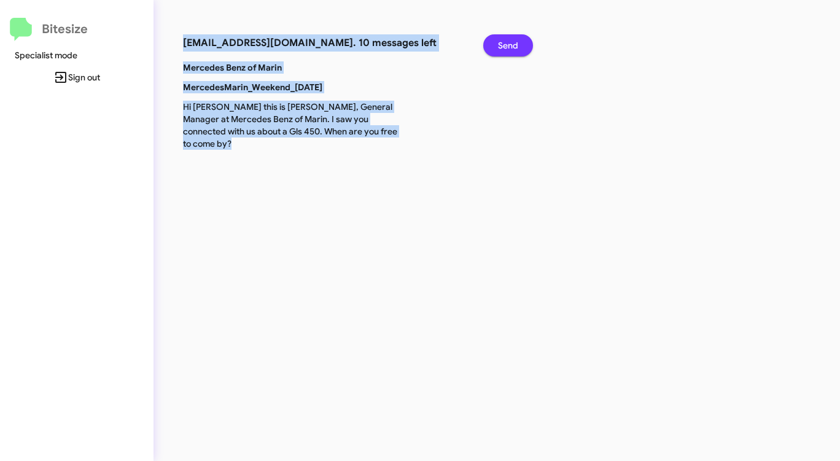
click at [500, 40] on span "Send" at bounding box center [508, 45] width 20 height 22
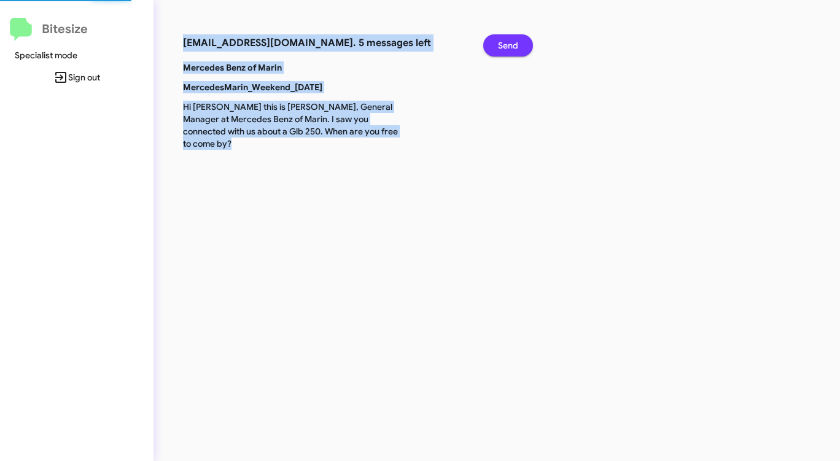
click at [500, 40] on span "Send" at bounding box center [508, 45] width 20 height 22
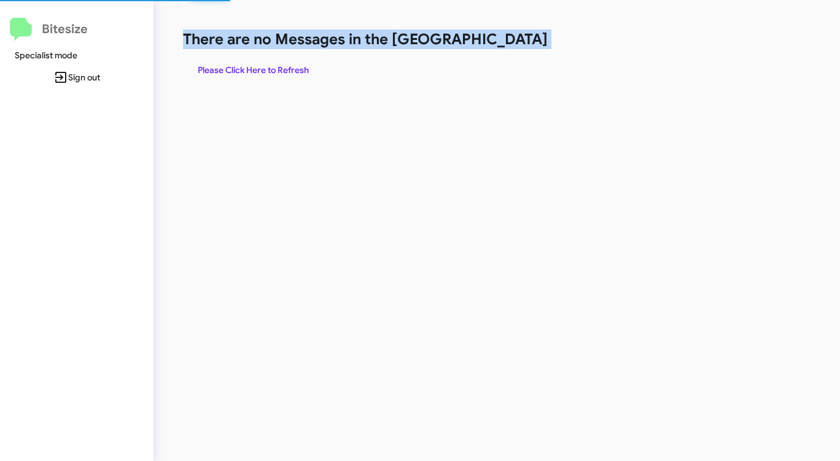
click at [500, 40] on h1 "There are no Messages in the [GEOGRAPHIC_DATA]" at bounding box center [440, 39] width 514 height 20
click at [267, 63] on span "Please Click Here to Refresh" at bounding box center [253, 70] width 111 height 22
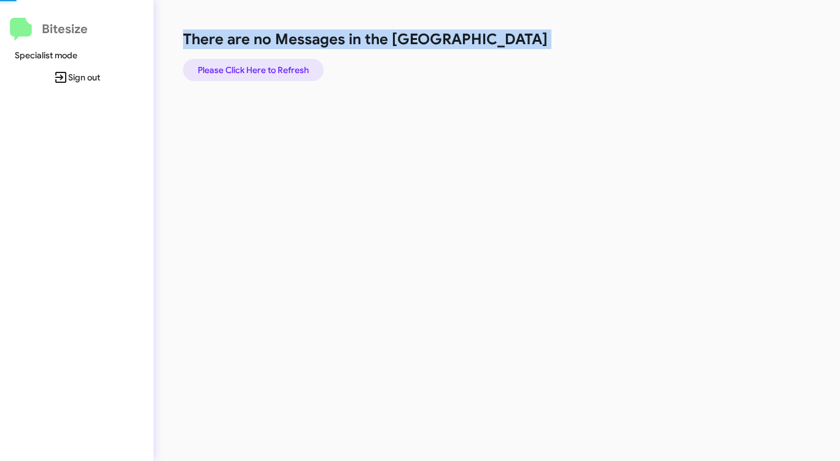
click at [267, 63] on span "Please Click Here to Refresh" at bounding box center [253, 70] width 111 height 22
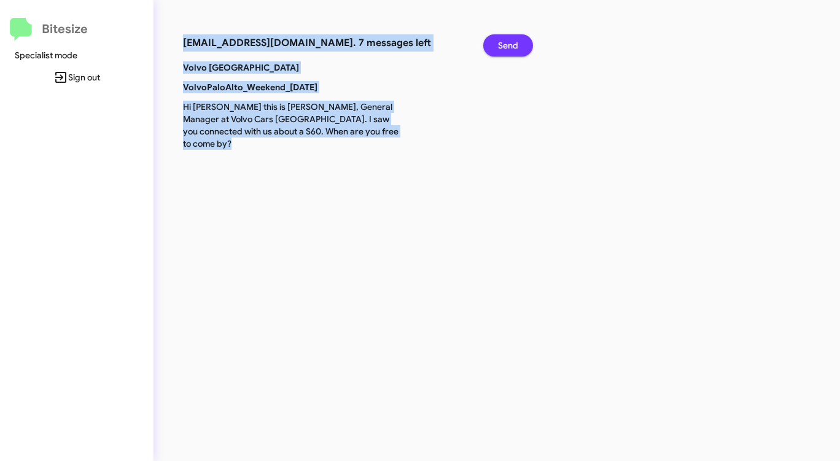
click at [517, 40] on span "Send" at bounding box center [508, 45] width 20 height 22
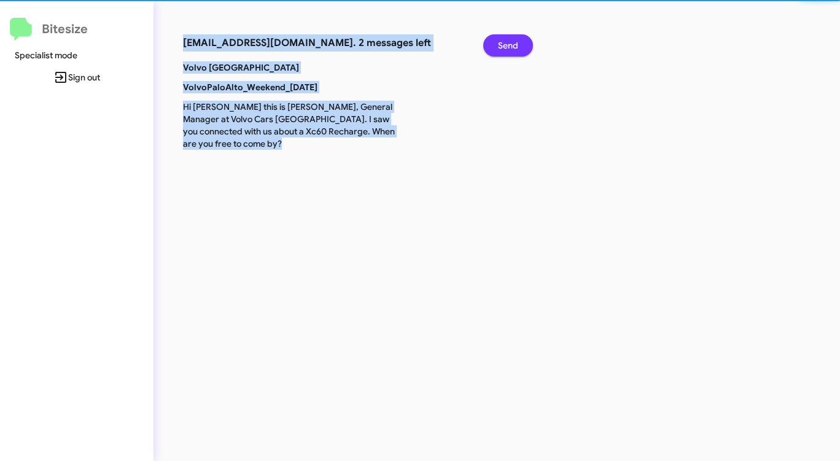
click at [517, 40] on span "Send" at bounding box center [508, 45] width 20 height 22
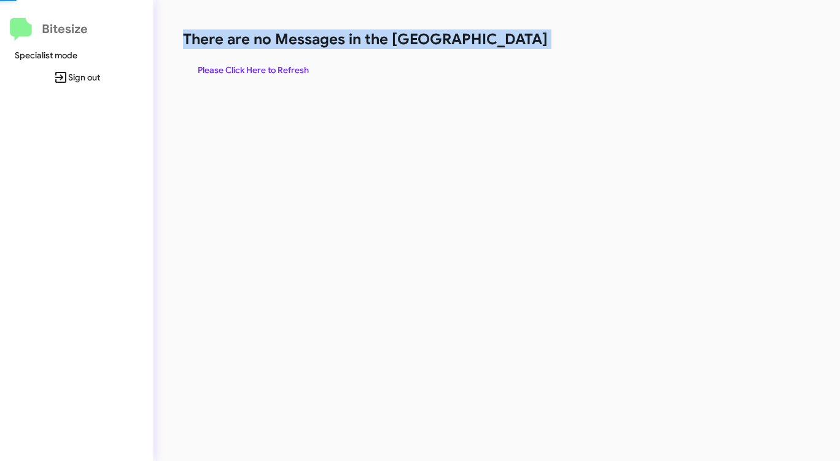
click at [517, 40] on h1 "There are no Messages in the [GEOGRAPHIC_DATA]" at bounding box center [440, 39] width 514 height 20
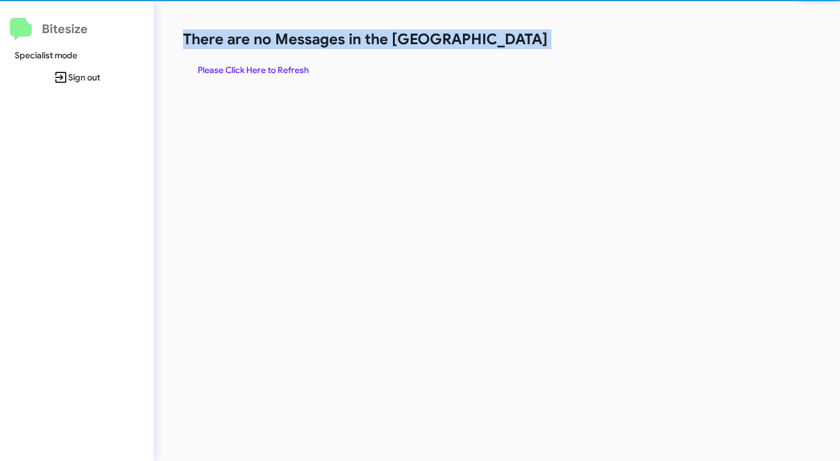
click at [517, 40] on h1 "There are no Messages in the [GEOGRAPHIC_DATA]" at bounding box center [440, 39] width 514 height 20
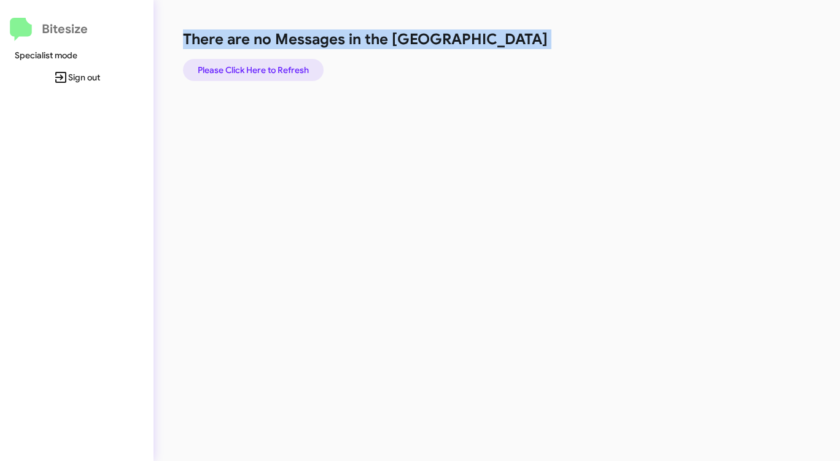
click at [275, 65] on span "Please Click Here to Refresh" at bounding box center [253, 70] width 111 height 22
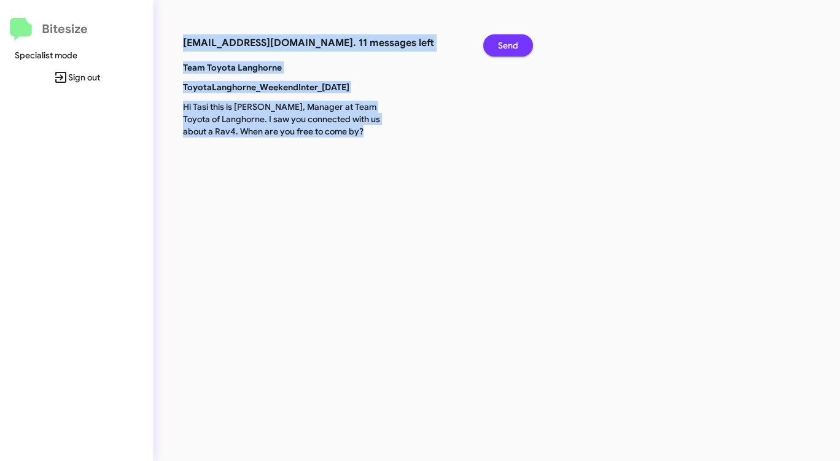
click at [507, 49] on span "Send" at bounding box center [508, 45] width 20 height 22
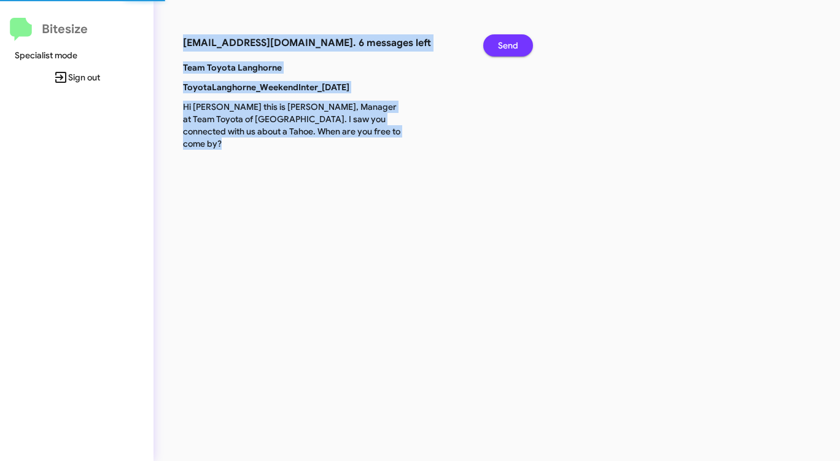
click at [507, 49] on span "Send" at bounding box center [508, 45] width 20 height 22
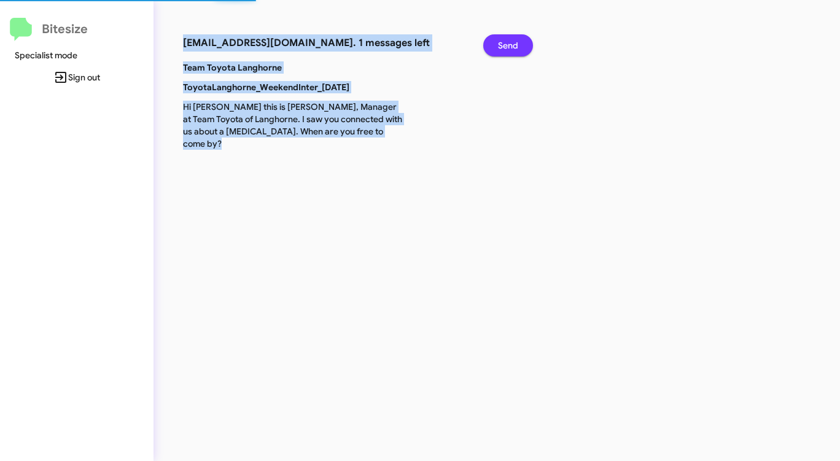
click at [507, 49] on span "Send" at bounding box center [508, 45] width 20 height 22
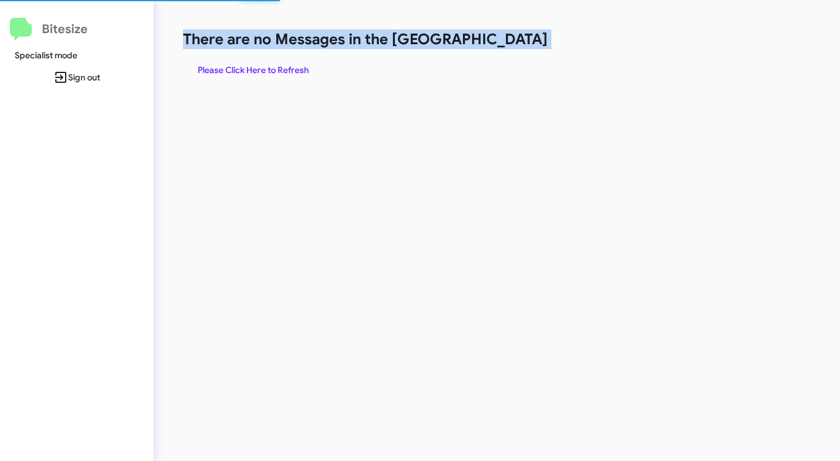
click at [507, 49] on h1 "There are no Messages in the [GEOGRAPHIC_DATA]" at bounding box center [440, 39] width 514 height 20
click at [286, 69] on span "Please Click Here to Refresh" at bounding box center [253, 70] width 111 height 22
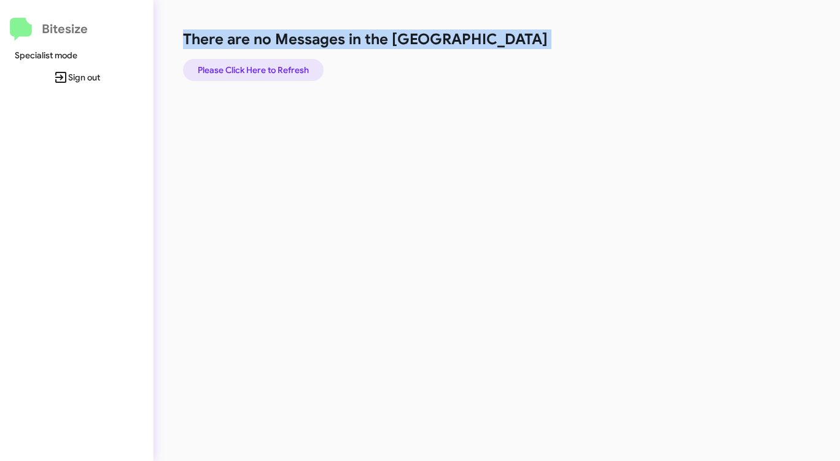
click at [286, 69] on span "Please Click Here to Refresh" at bounding box center [253, 70] width 111 height 22
click at [279, 69] on span "Please Click Here to Refresh" at bounding box center [253, 70] width 111 height 22
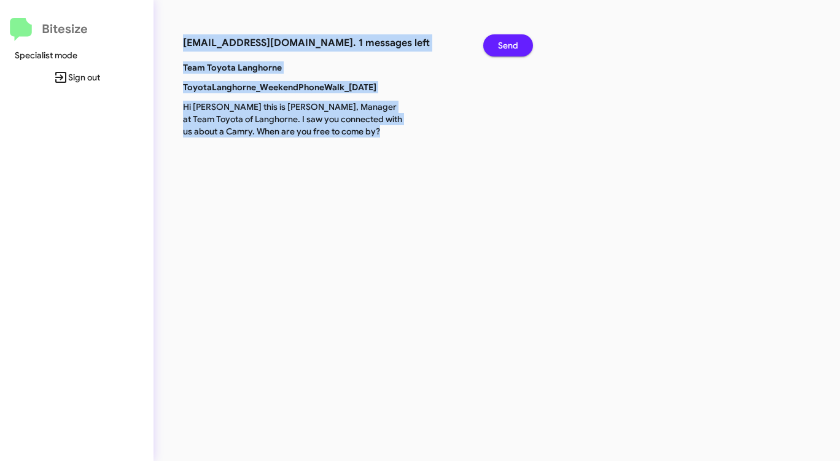
click at [510, 41] on span "Send" at bounding box center [508, 45] width 20 height 22
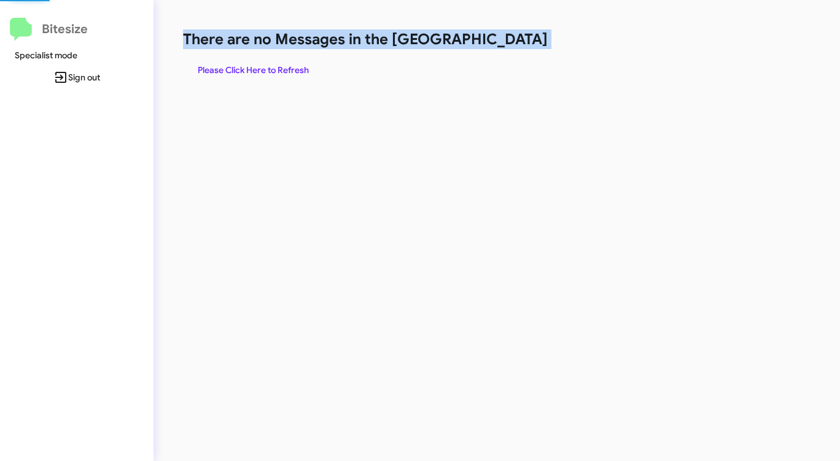
click at [509, 41] on h1 "There are no Messages in the [GEOGRAPHIC_DATA]" at bounding box center [440, 39] width 514 height 20
click at [282, 68] on span "Please Click Here to Refresh" at bounding box center [253, 70] width 111 height 22
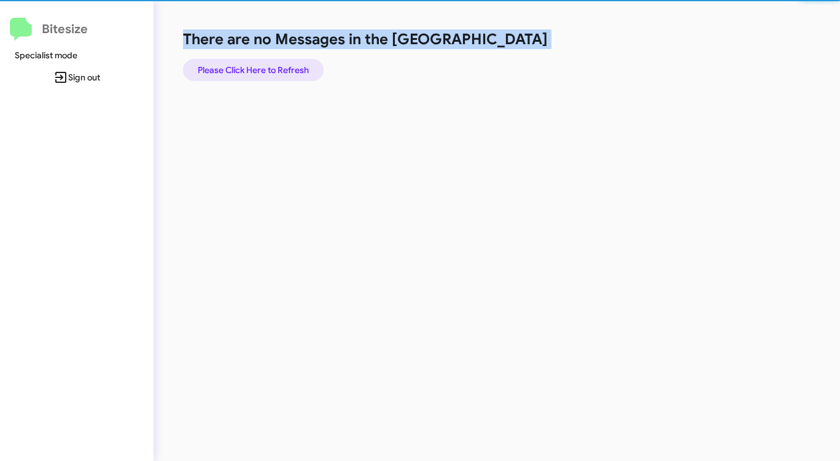
click at [282, 68] on span "Please Click Here to Refresh" at bounding box center [253, 70] width 111 height 22
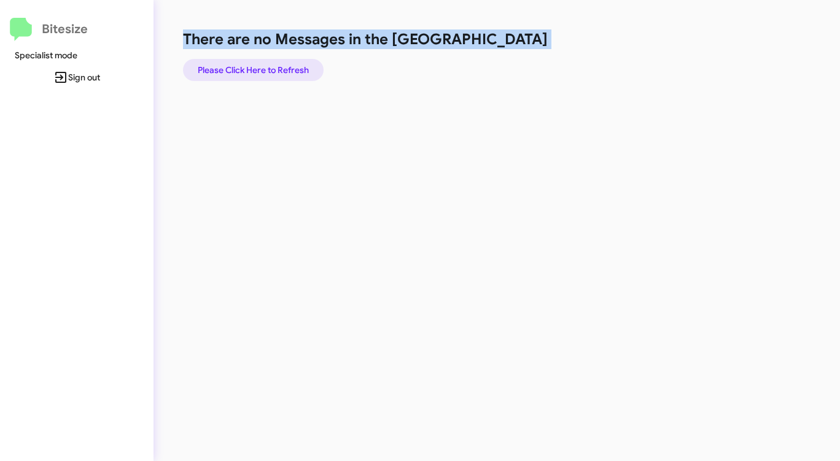
click at [282, 68] on span "Please Click Here to Refresh" at bounding box center [253, 70] width 111 height 22
